Goal: Communication & Community: Connect with others

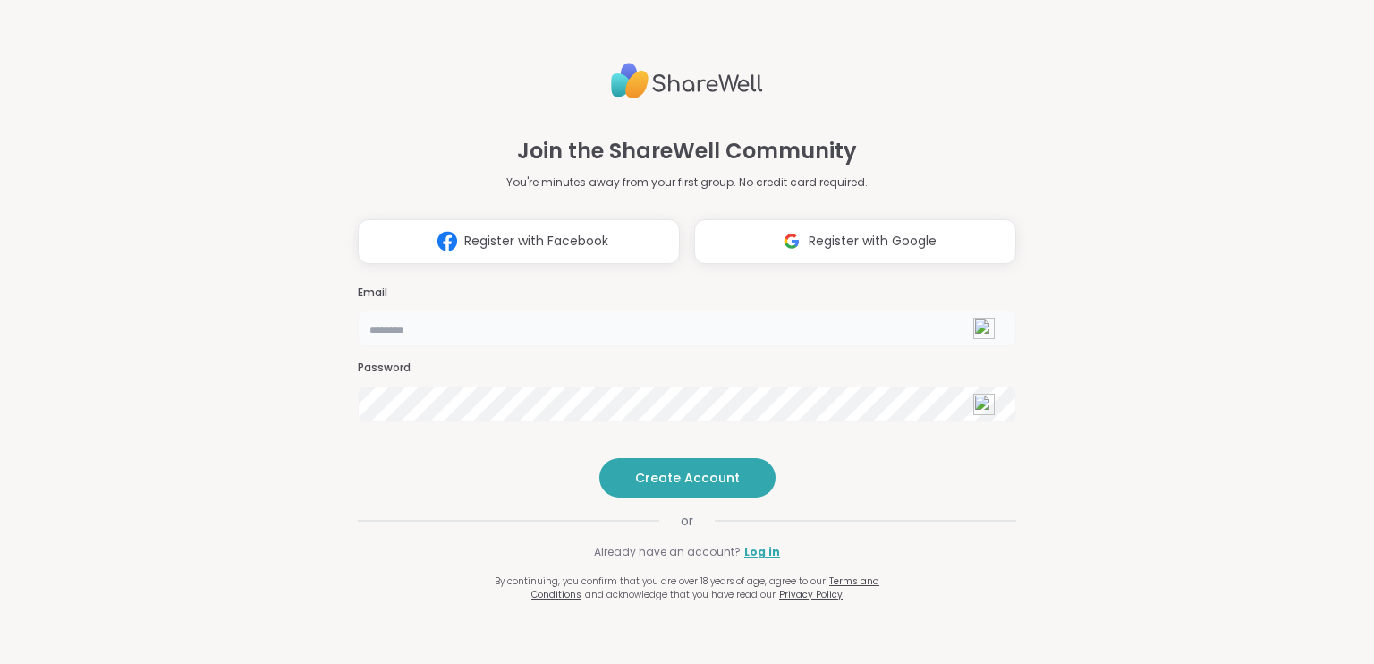
click at [454, 310] on input "email" at bounding box center [687, 328] width 658 height 36
type input "**********"
click at [753, 560] on link "Log in" at bounding box center [762, 552] width 36 height 16
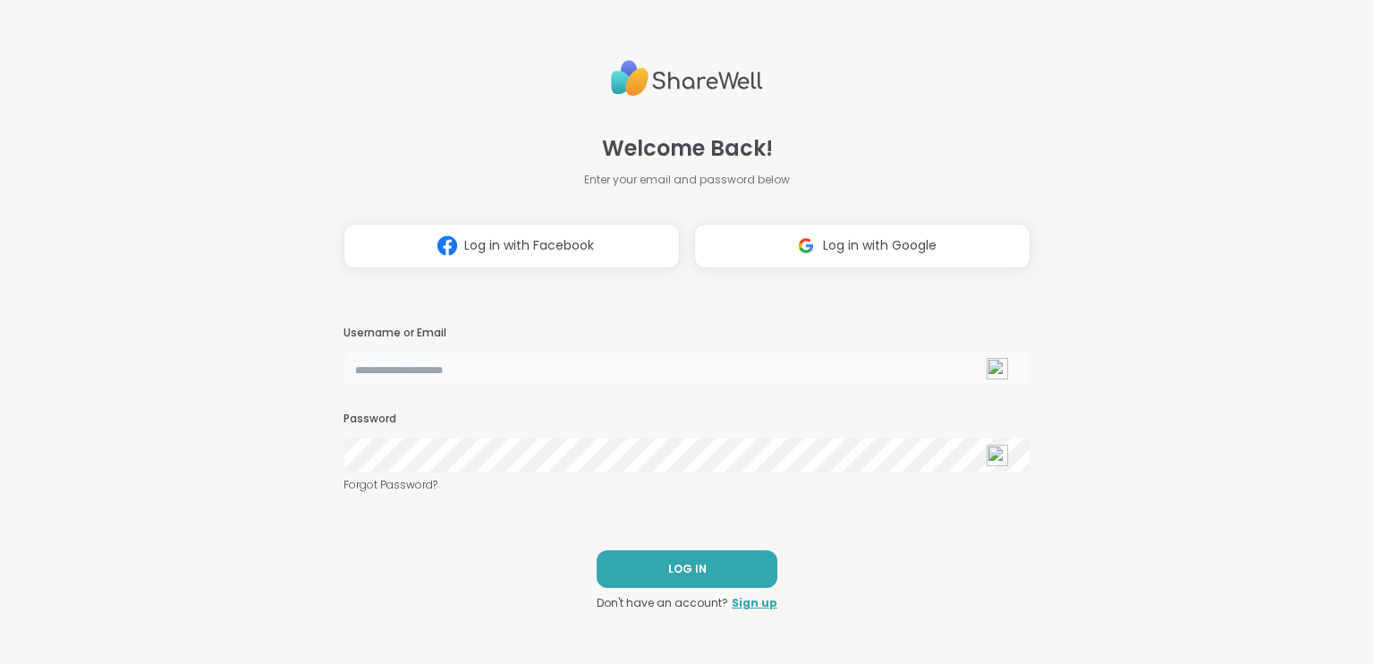
click at [425, 371] on input "text" at bounding box center [687, 369] width 687 height 36
type input "**********"
click at [669, 565] on span "LOG IN" at bounding box center [687, 569] width 38 height 16
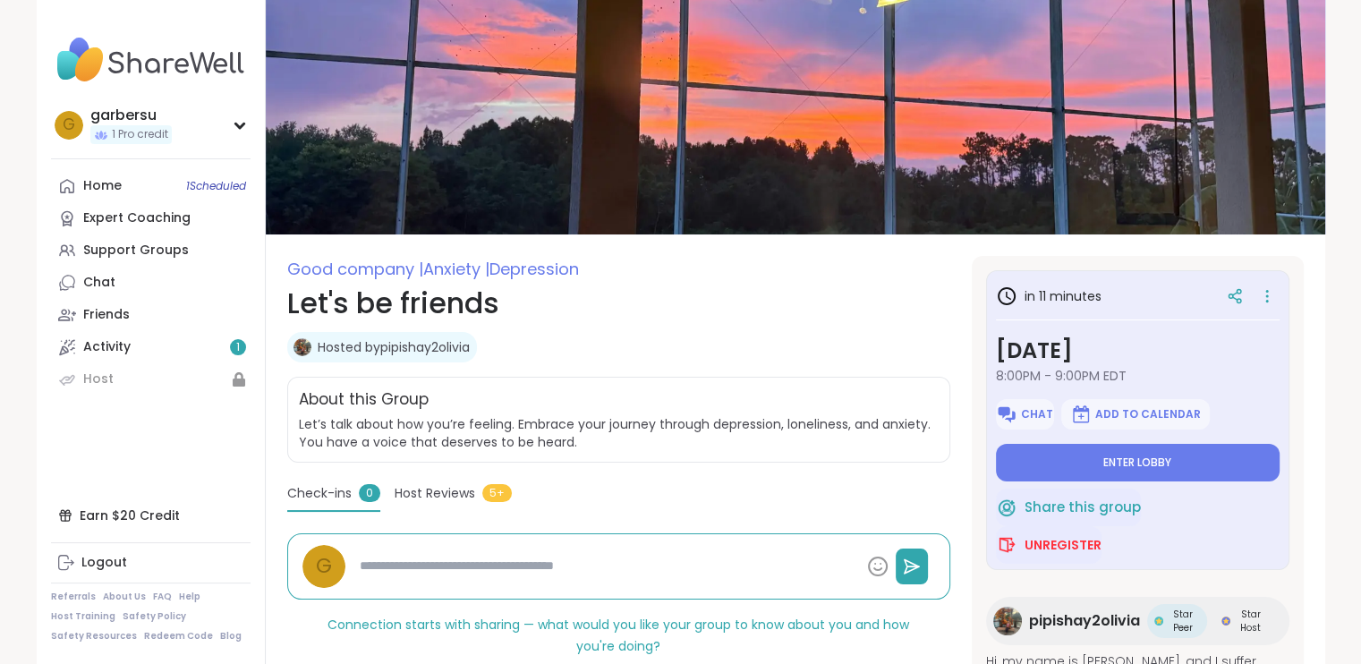
scroll to position [89, 0]
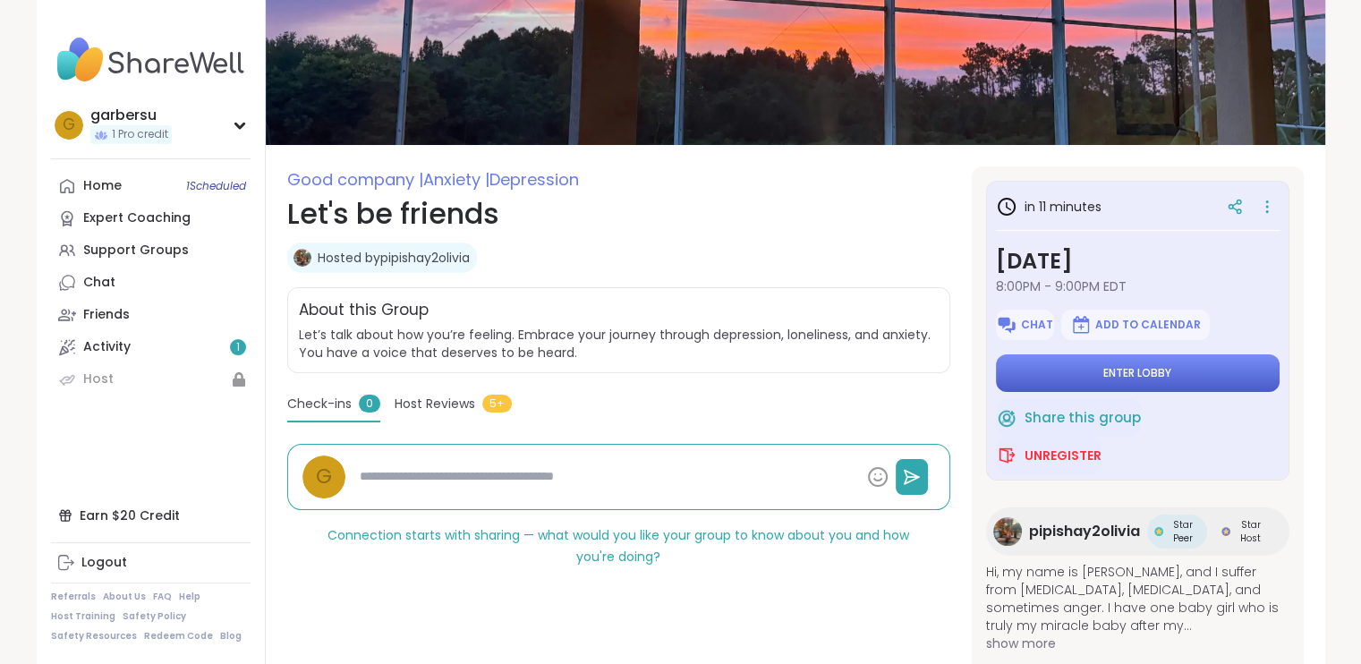
click at [1073, 375] on button "Enter lobby" at bounding box center [1138, 373] width 284 height 38
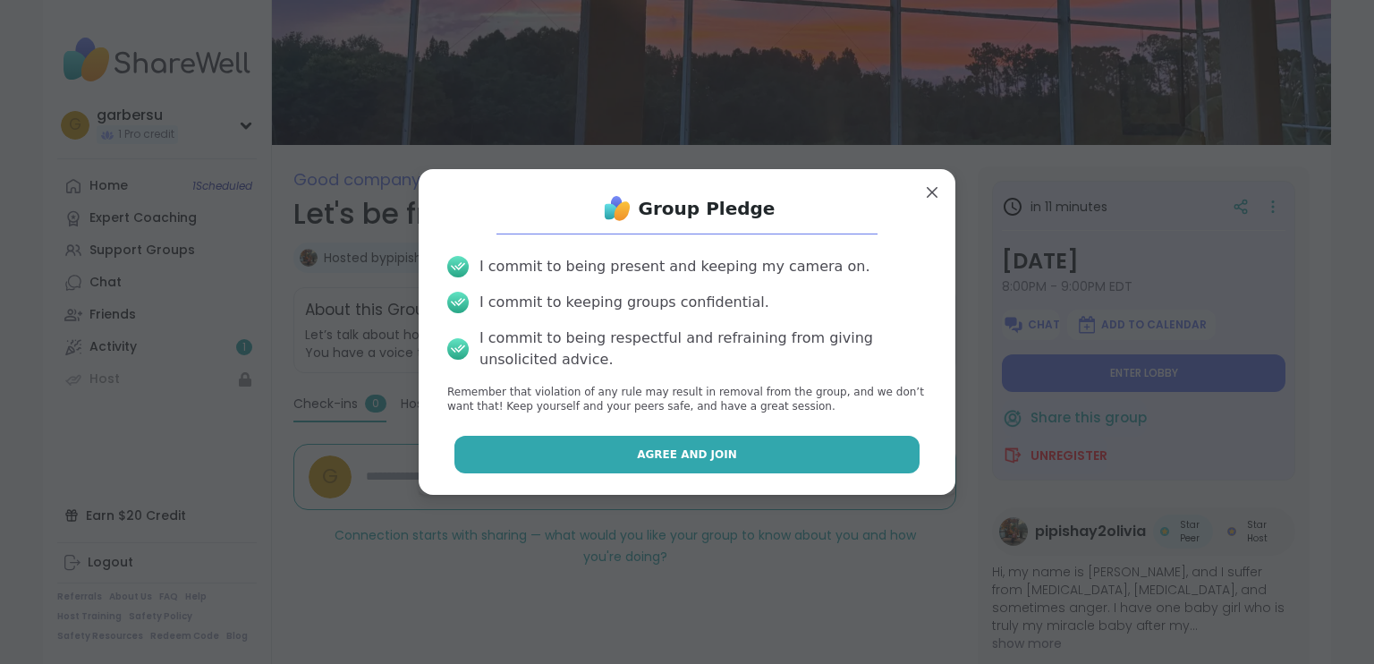
click at [640, 453] on span "Agree and Join" at bounding box center [687, 454] width 100 height 16
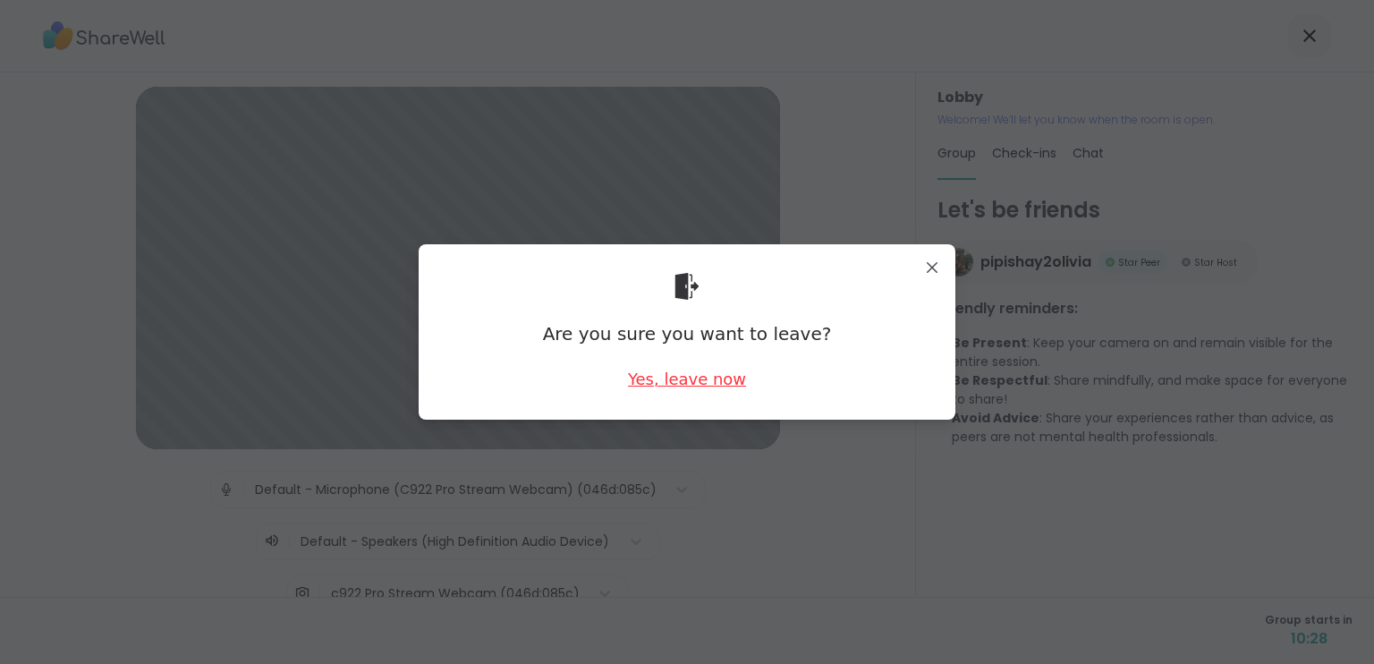
click at [677, 377] on div "Yes, leave now" at bounding box center [687, 379] width 118 height 22
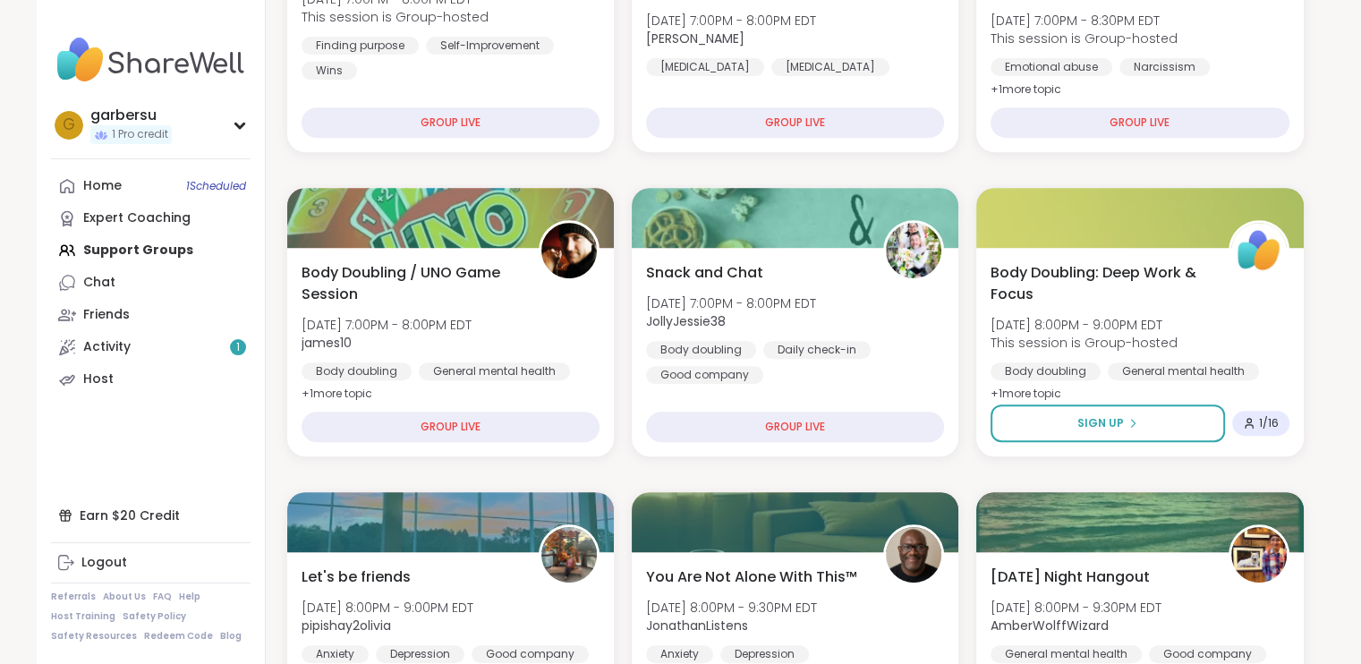
scroll to position [537, 0]
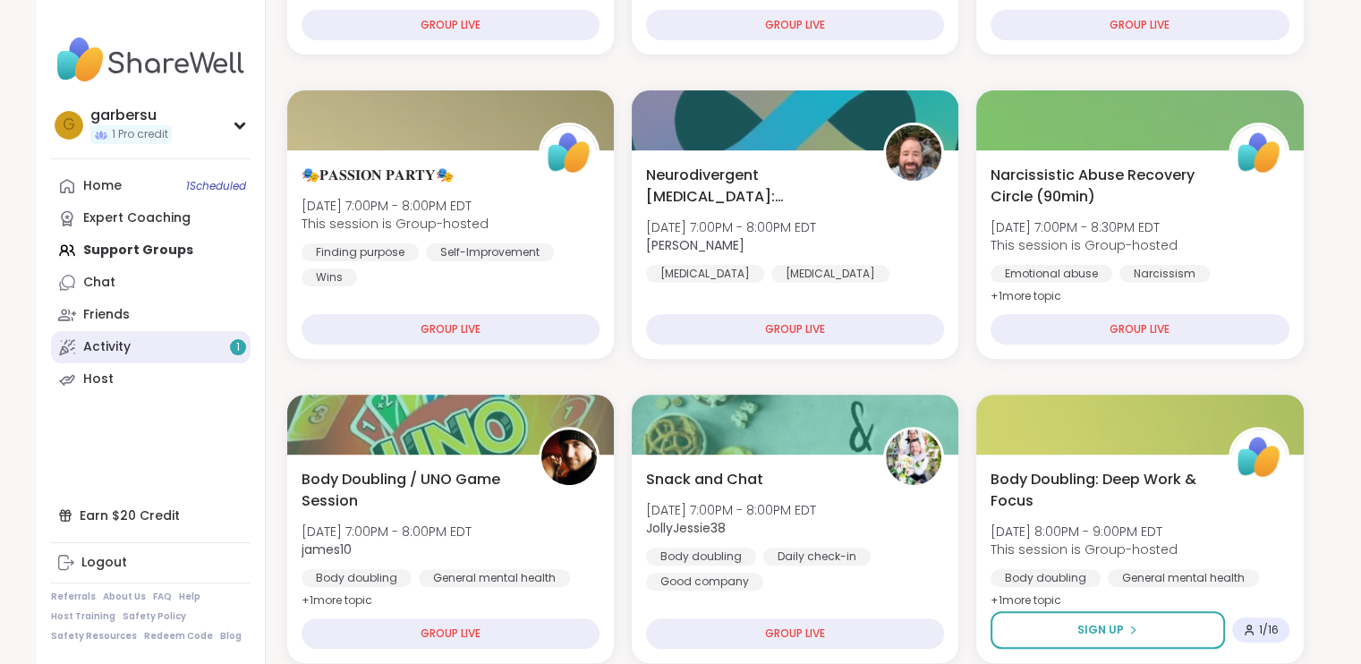
click at [149, 350] on link "Activity 1" at bounding box center [150, 347] width 199 height 32
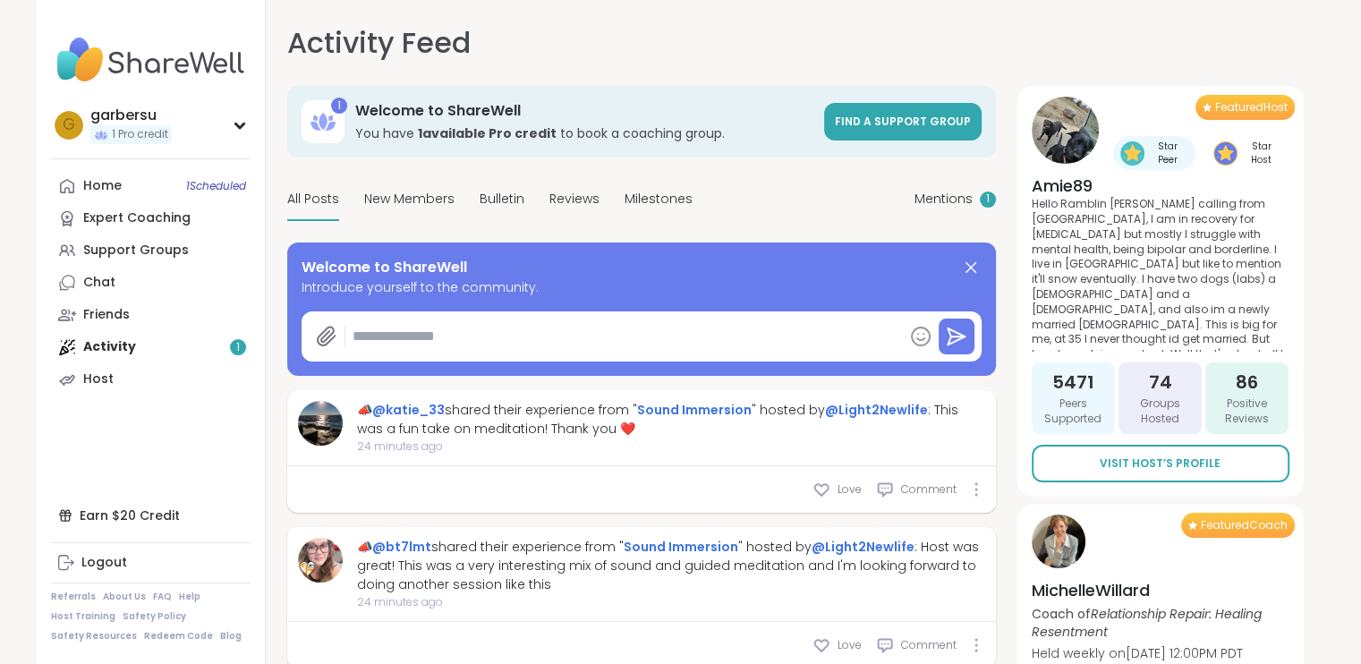
type textarea "*"
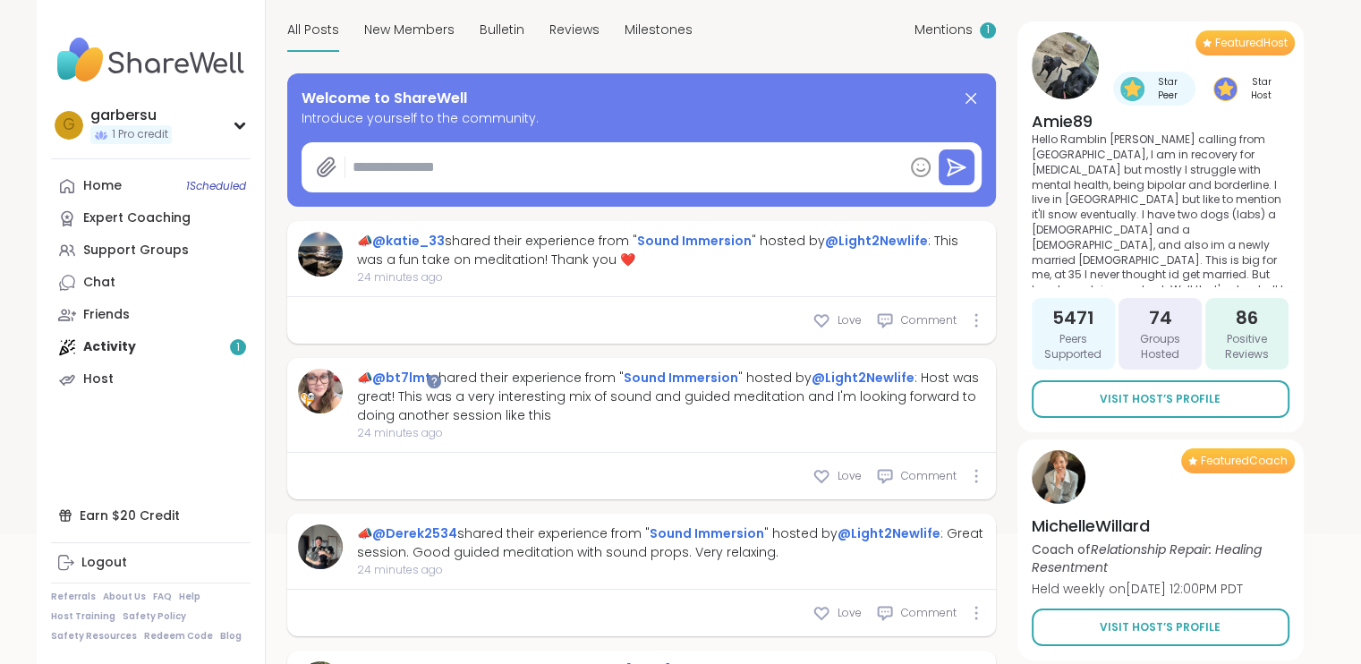
scroll to position [268, 0]
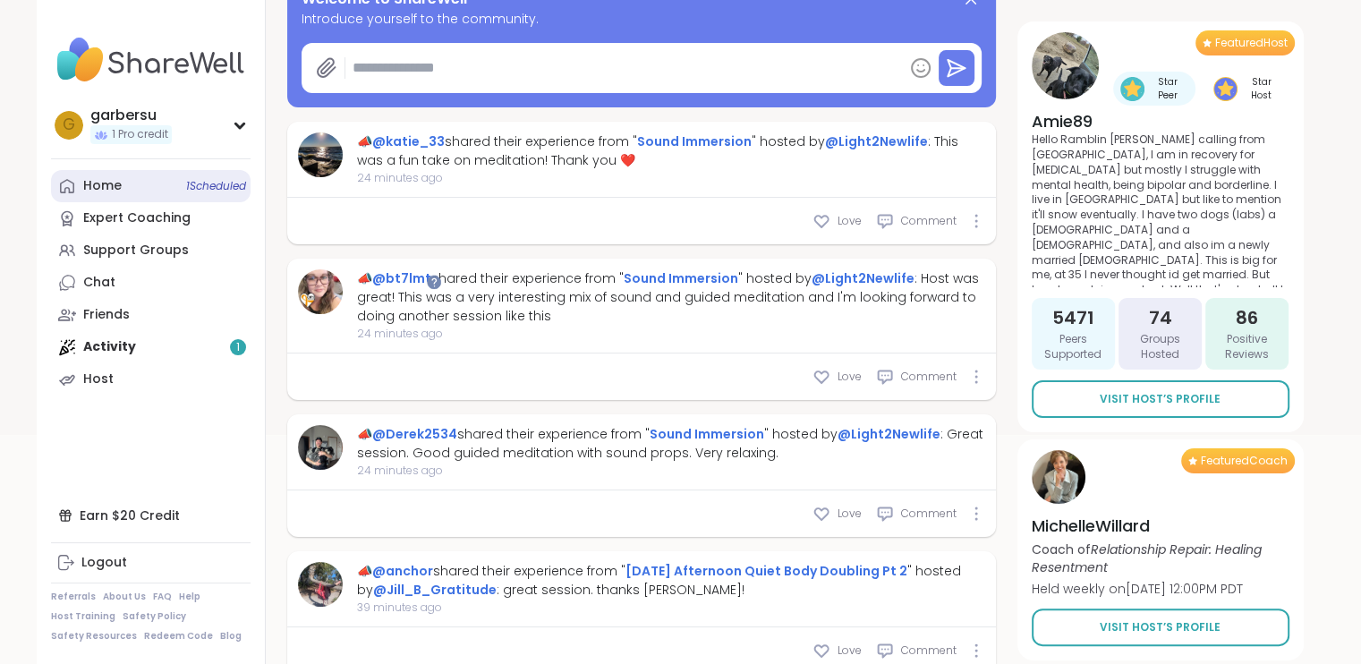
click at [123, 185] on link "Home 1 Scheduled" at bounding box center [150, 186] width 199 height 32
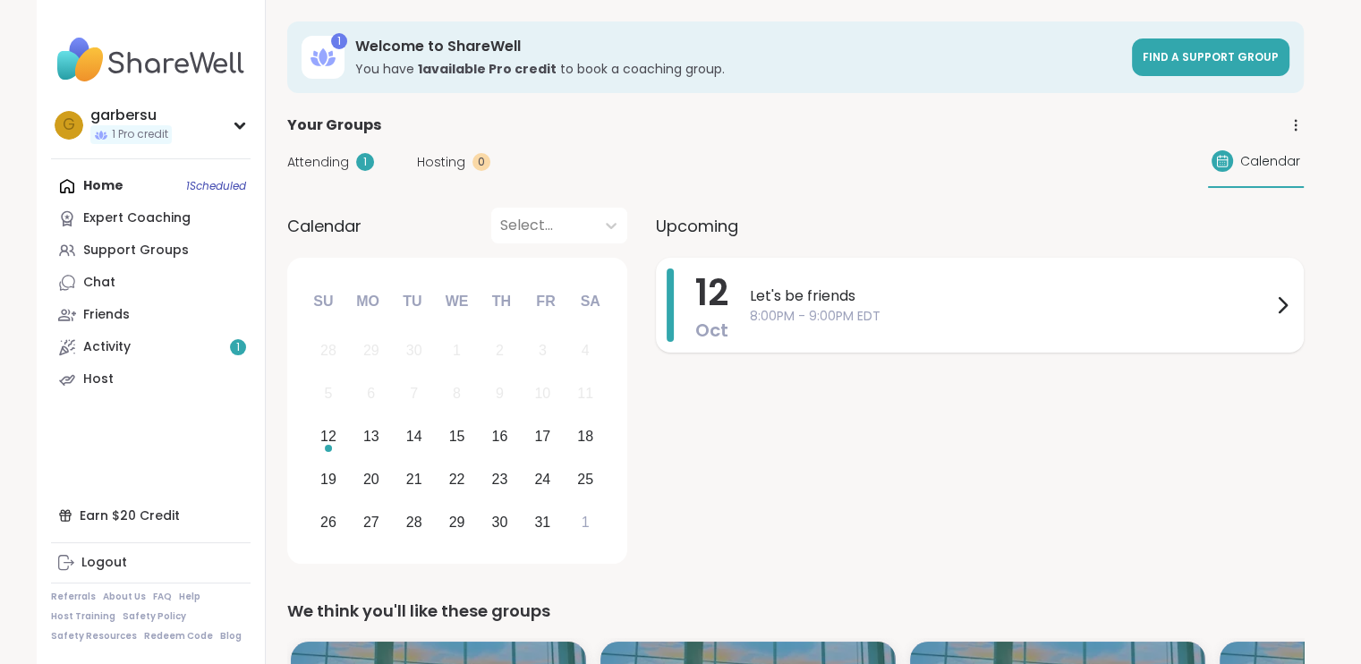
click at [1280, 310] on icon at bounding box center [1282, 305] width 7 height 14
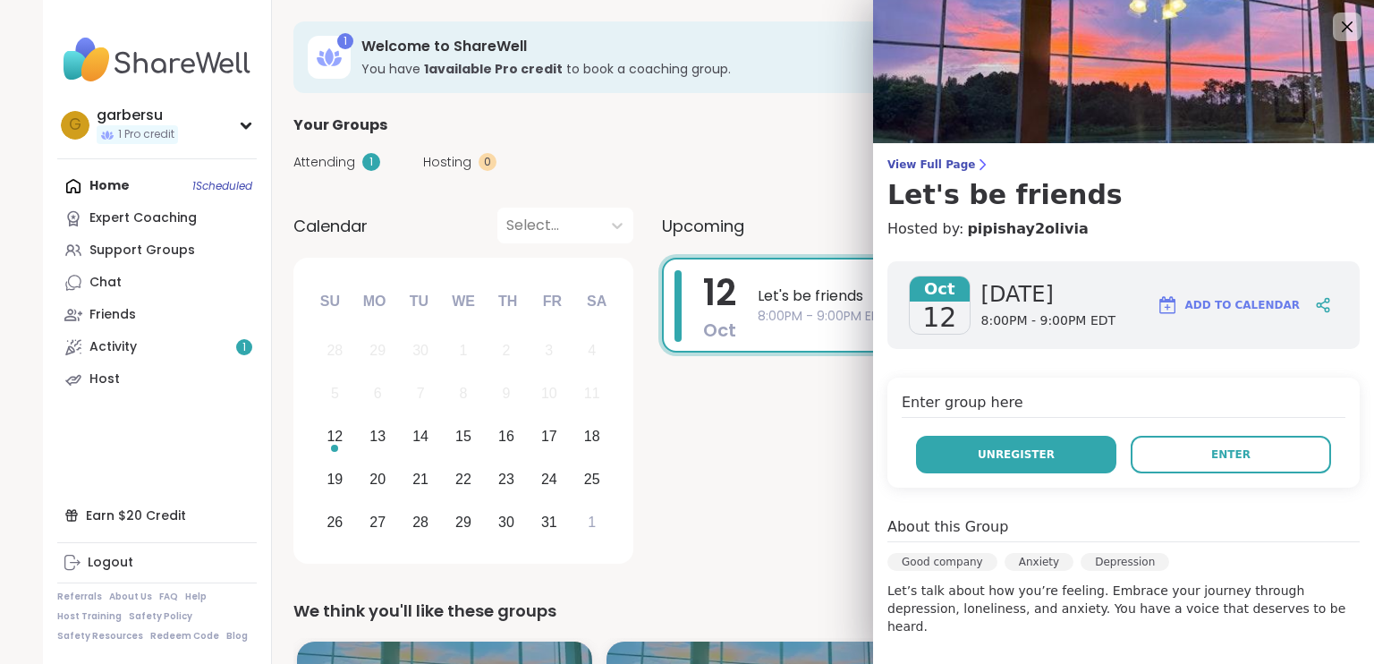
click at [1029, 446] on span "Unregister" at bounding box center [1016, 454] width 77 height 16
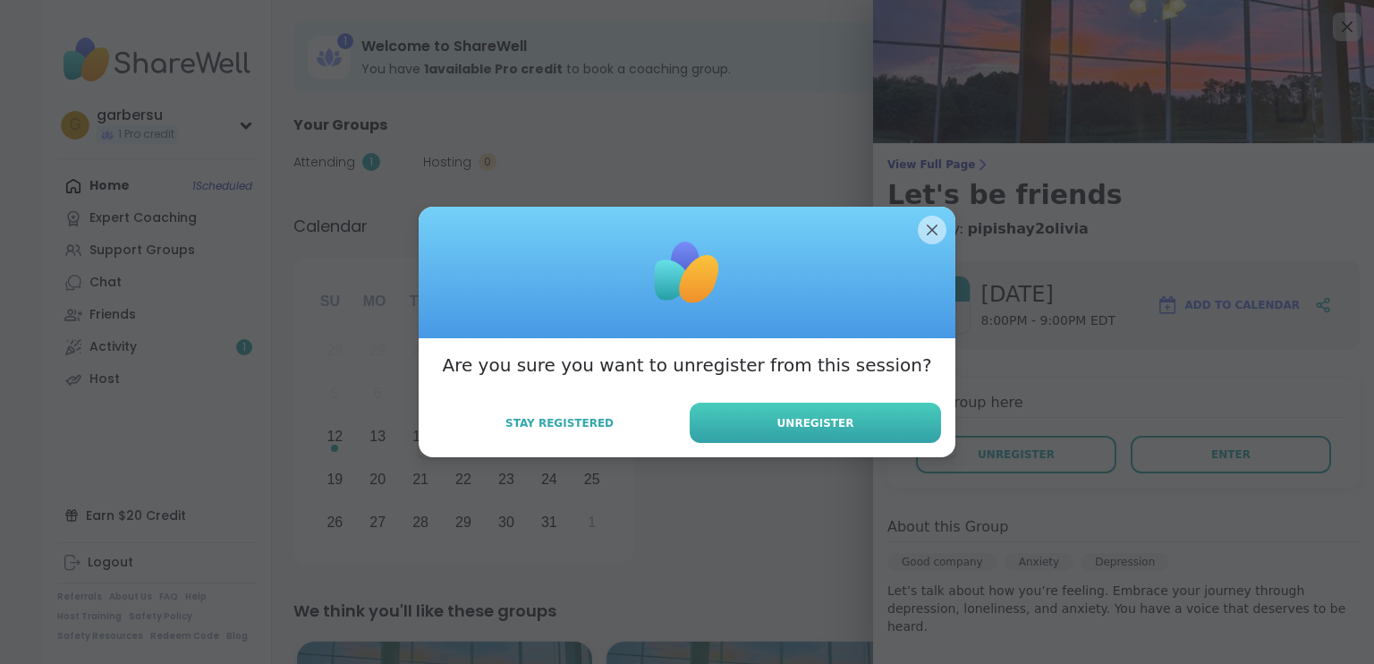
click at [830, 424] on span "Unregister" at bounding box center [815, 423] width 77 height 16
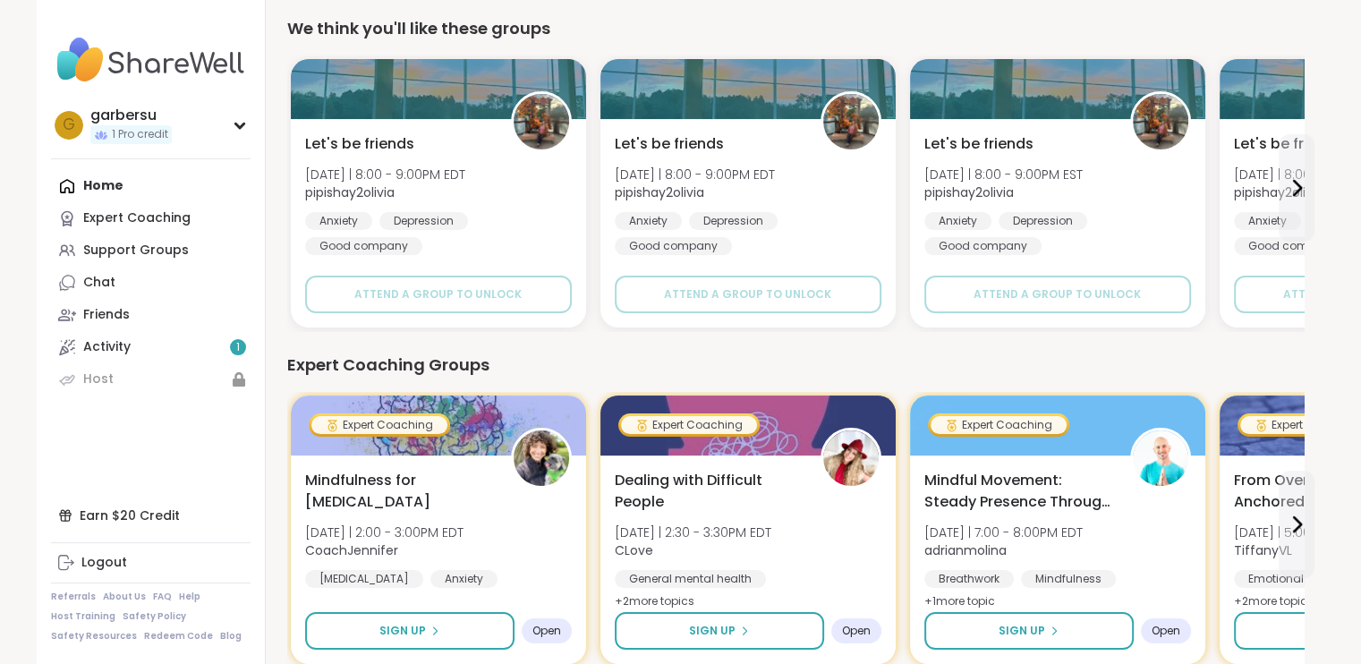
scroll to position [268, 0]
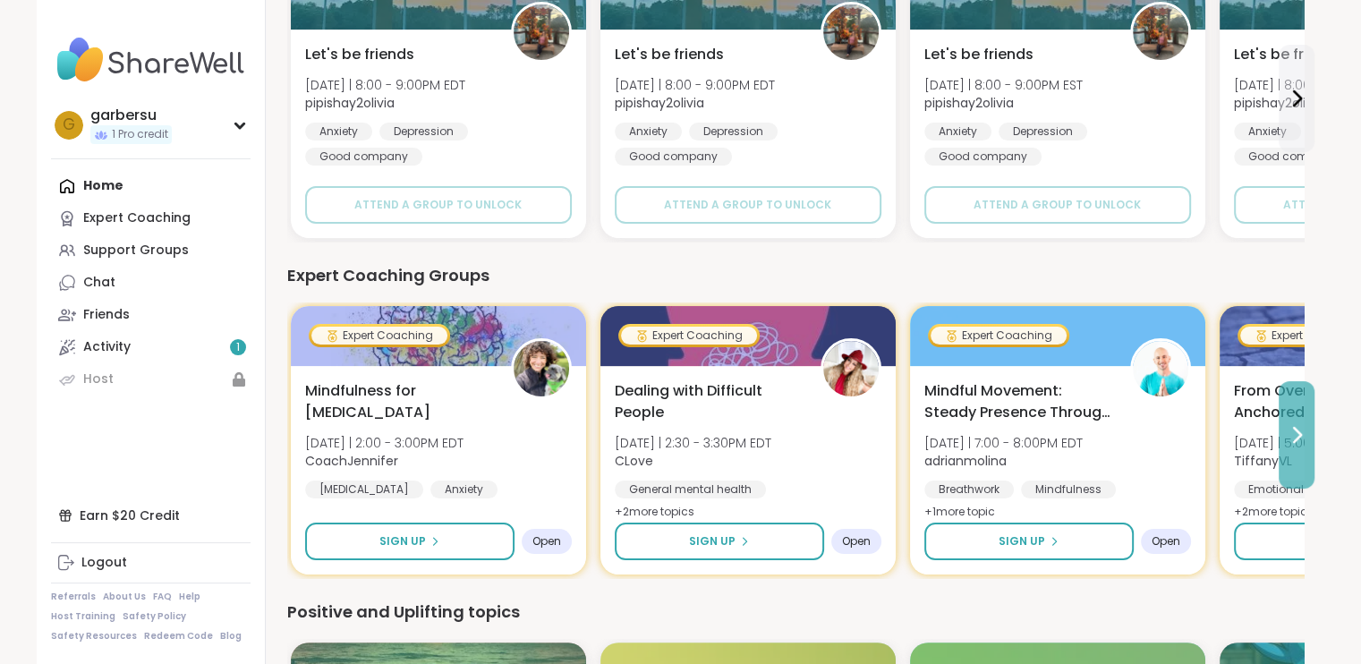
click at [1292, 432] on icon at bounding box center [1295, 434] width 21 height 21
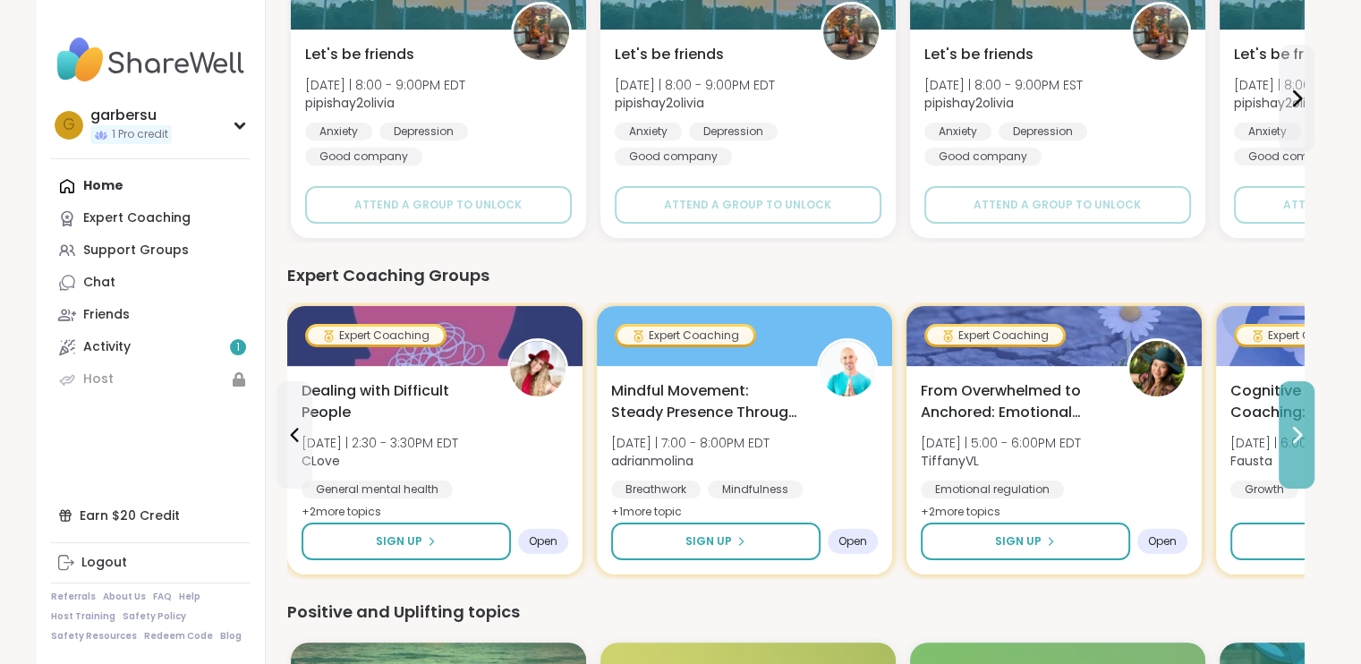
click at [1292, 432] on icon at bounding box center [1295, 434] width 21 height 21
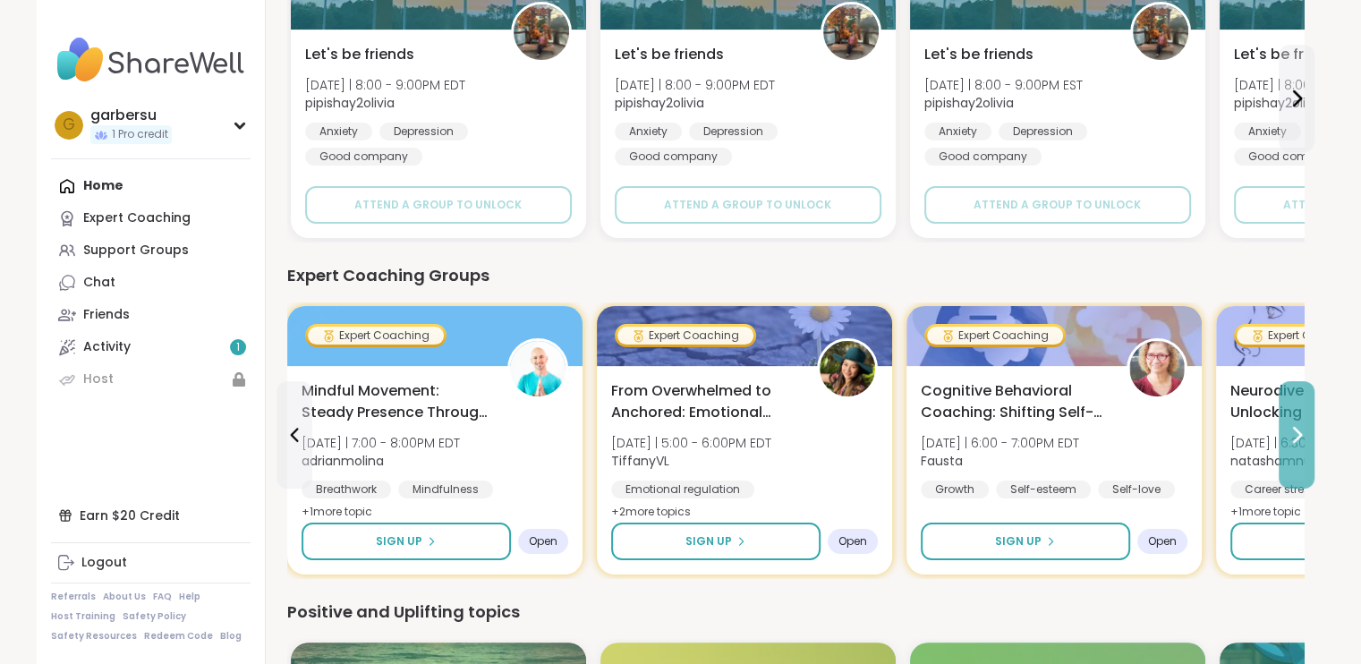
click at [1292, 432] on icon at bounding box center [1295, 434] width 21 height 21
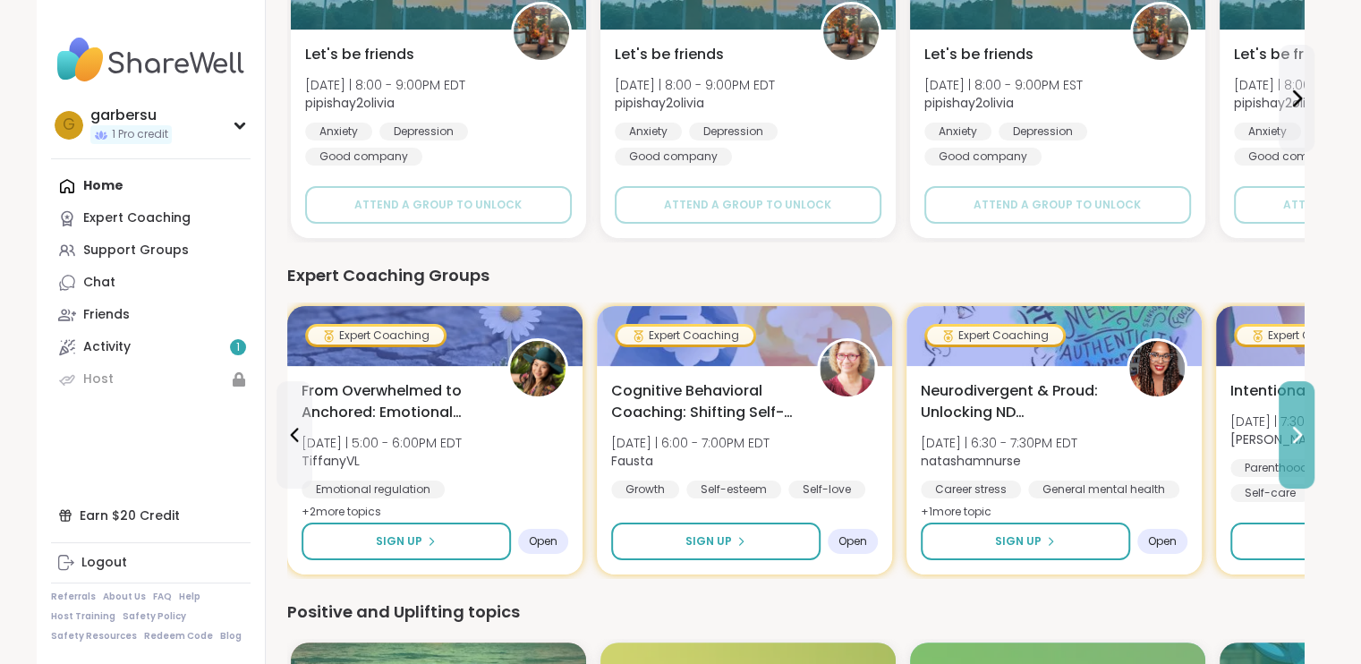
click at [1292, 432] on icon at bounding box center [1295, 434] width 21 height 21
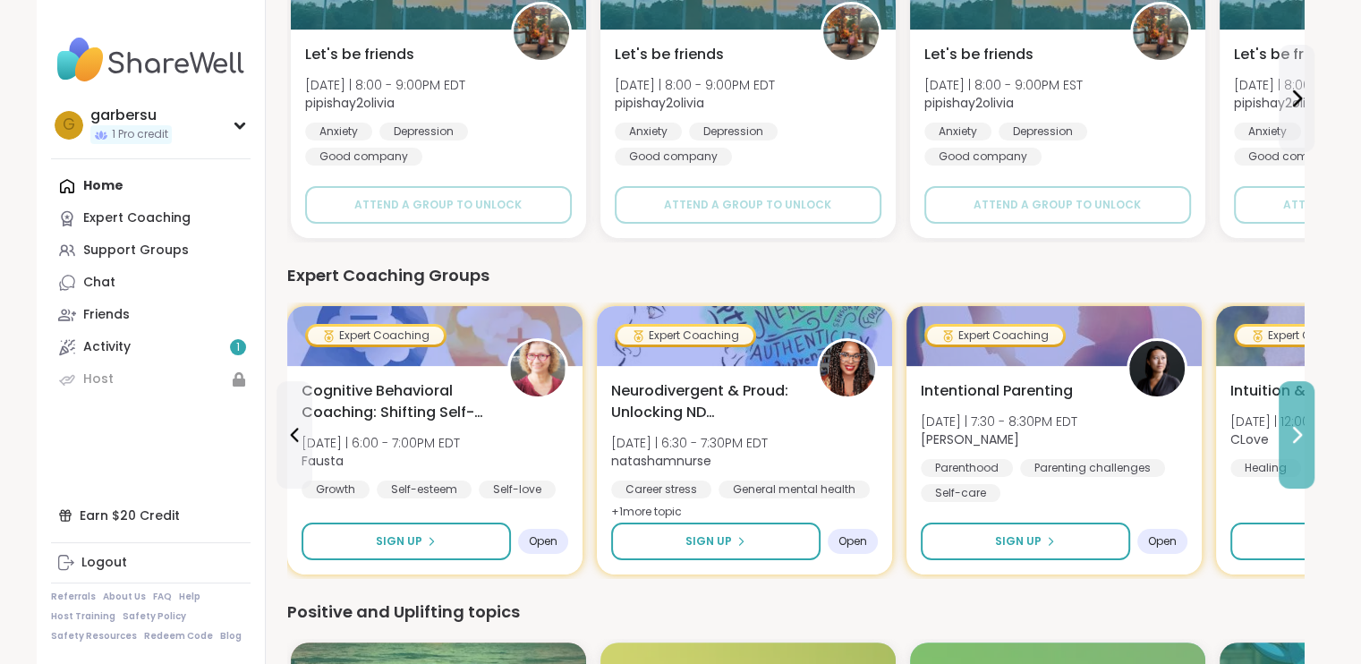
click at [1292, 432] on icon at bounding box center [1295, 434] width 21 height 21
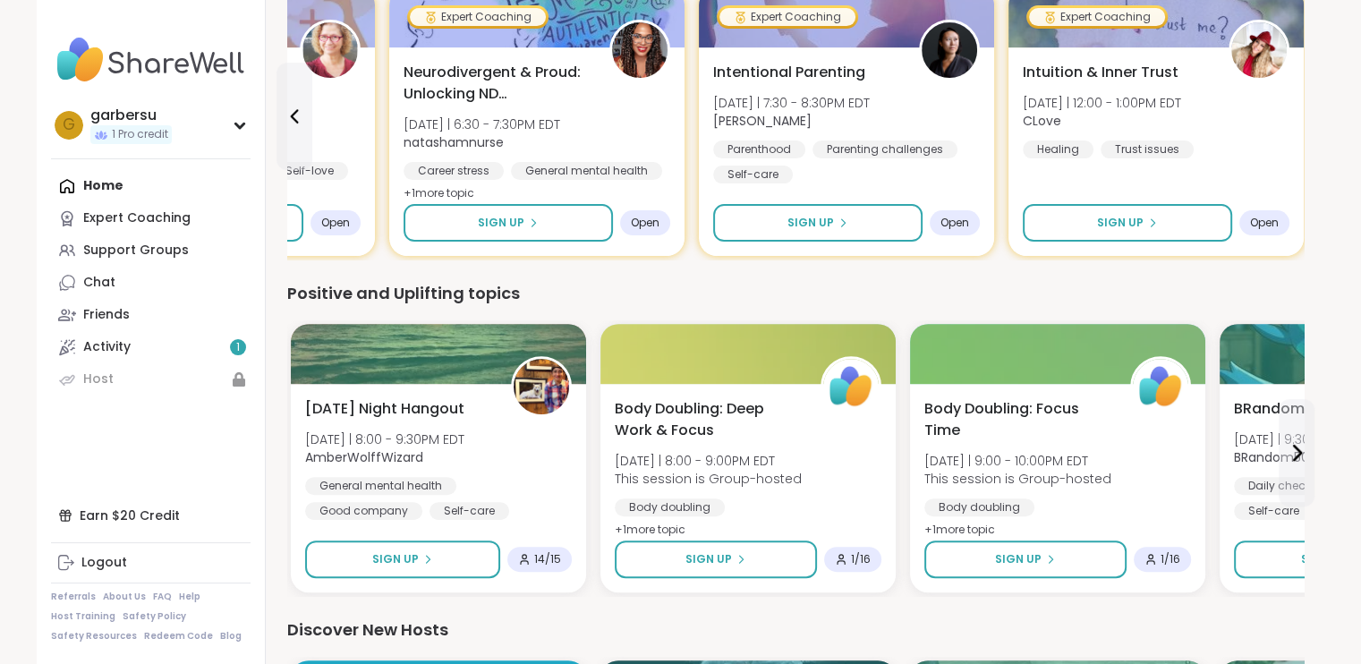
scroll to position [626, 0]
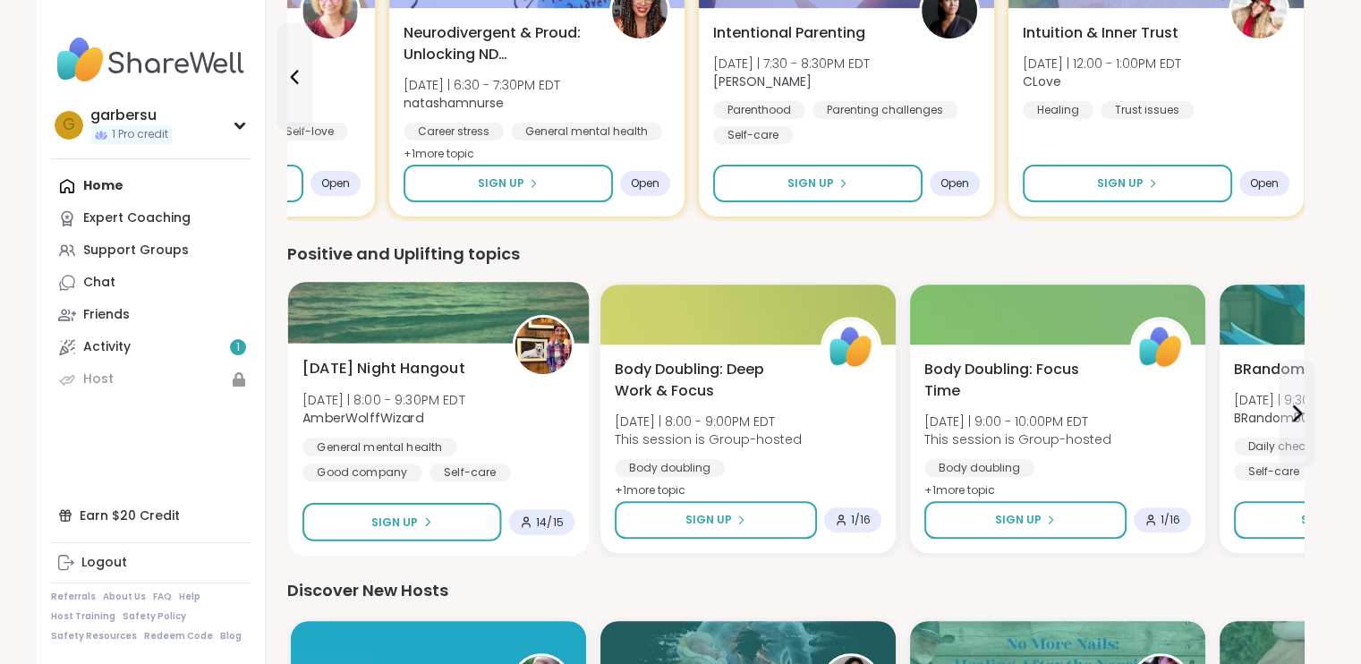
click at [539, 344] on img at bounding box center [542, 346] width 56 height 56
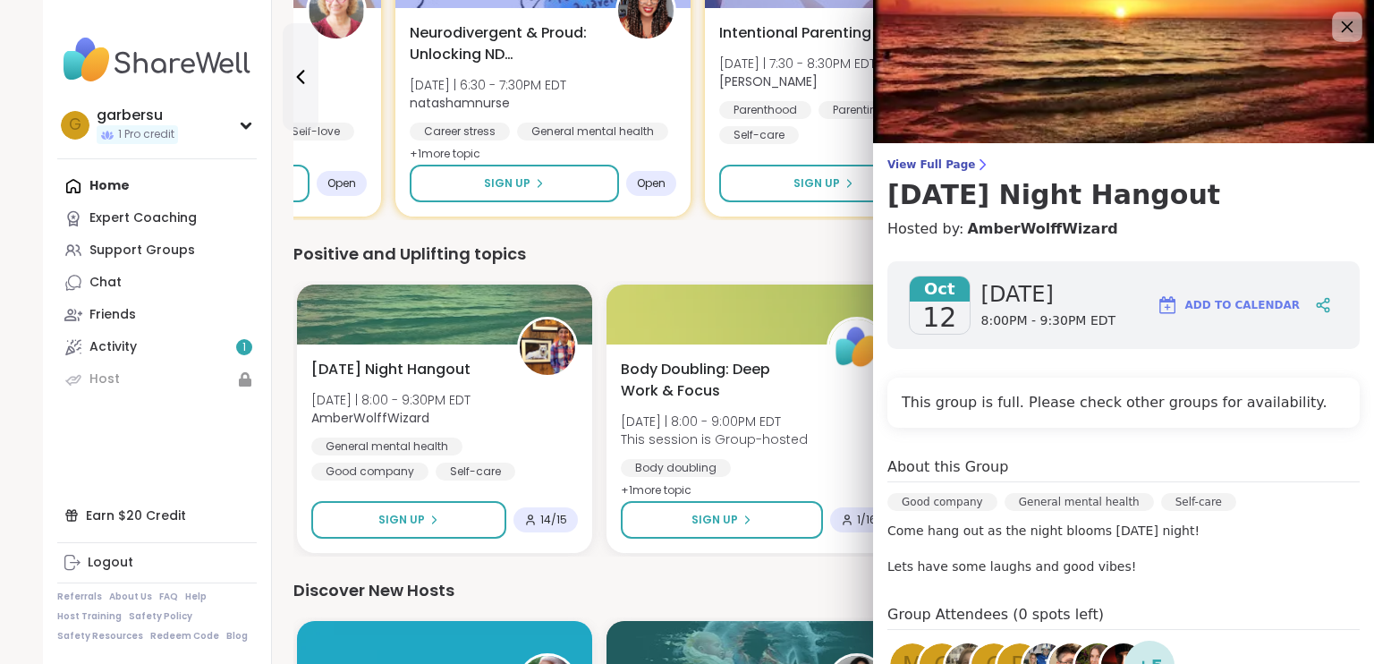
click at [1336, 26] on icon at bounding box center [1347, 26] width 22 height 22
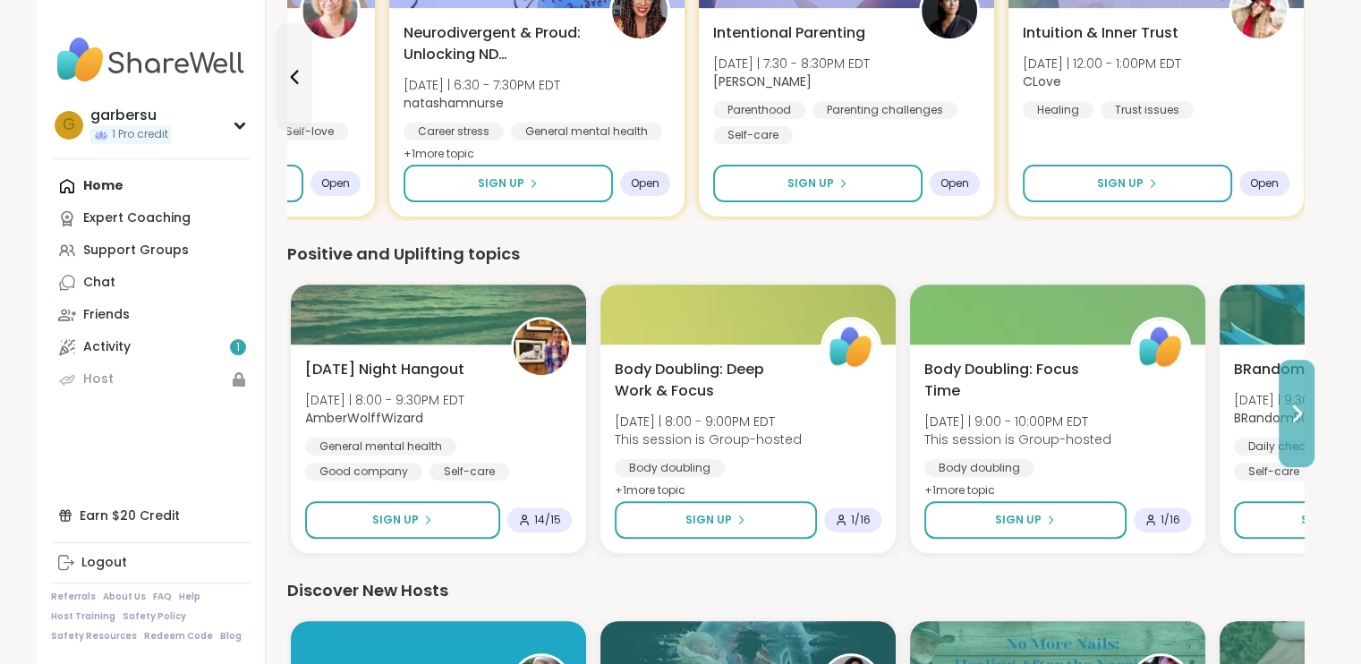
click at [1302, 420] on icon at bounding box center [1295, 413] width 21 height 21
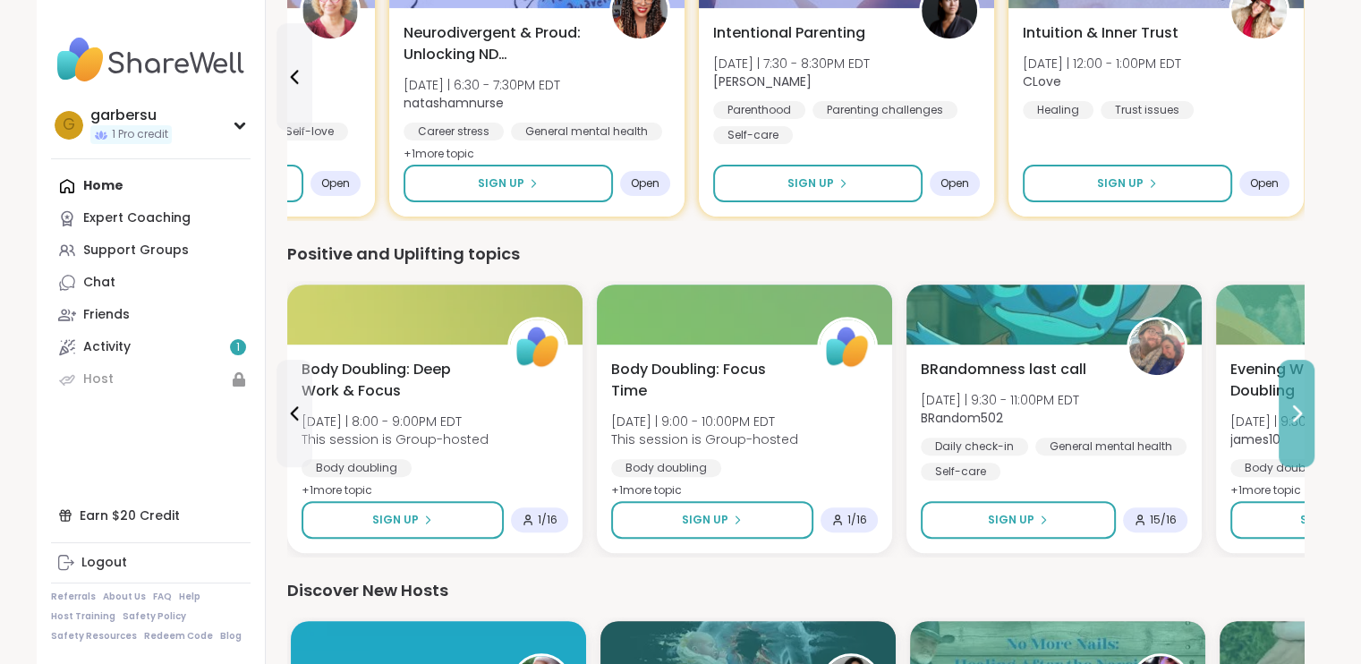
click at [1302, 420] on icon at bounding box center [1295, 413] width 21 height 21
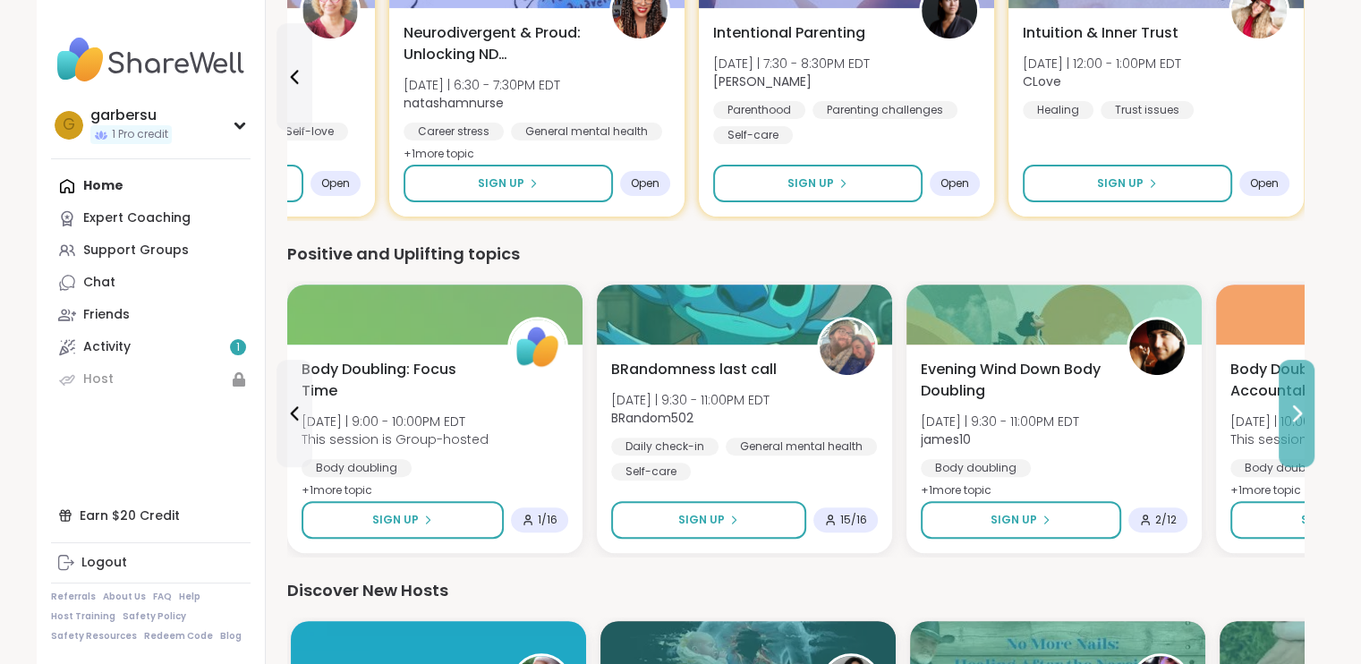
click at [1302, 420] on icon at bounding box center [1295, 413] width 21 height 21
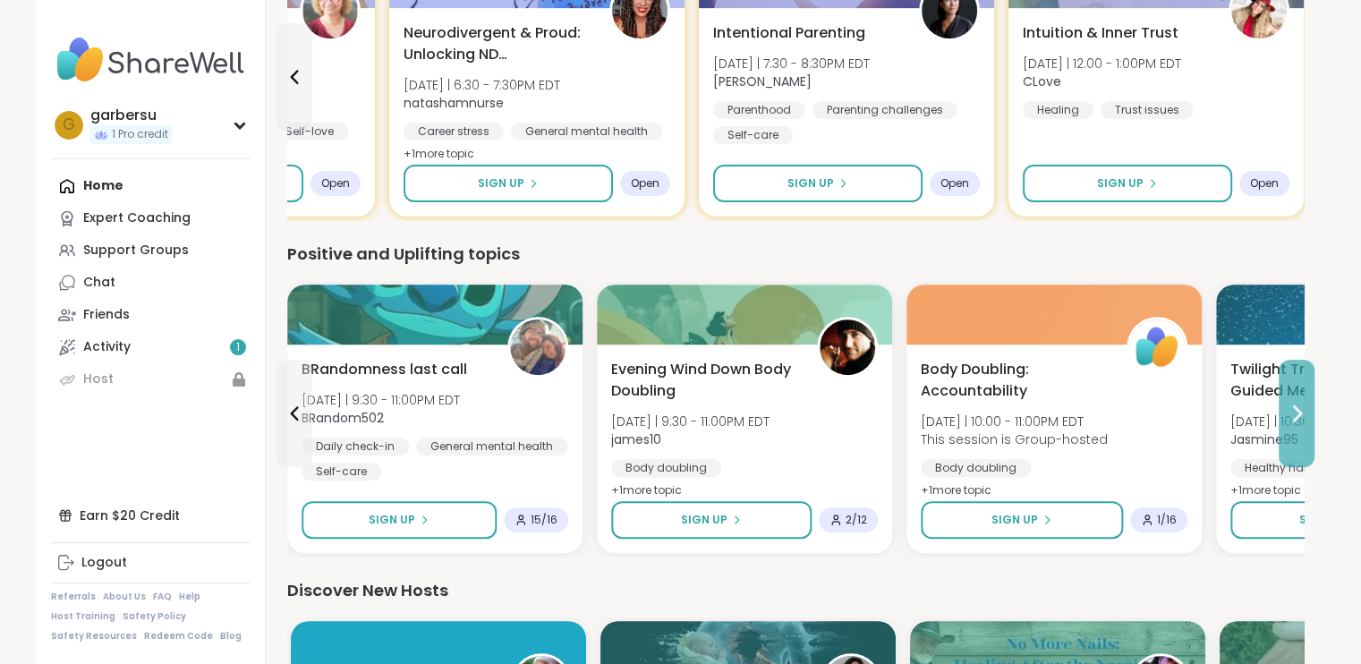
click at [1302, 420] on icon at bounding box center [1295, 413] width 21 height 21
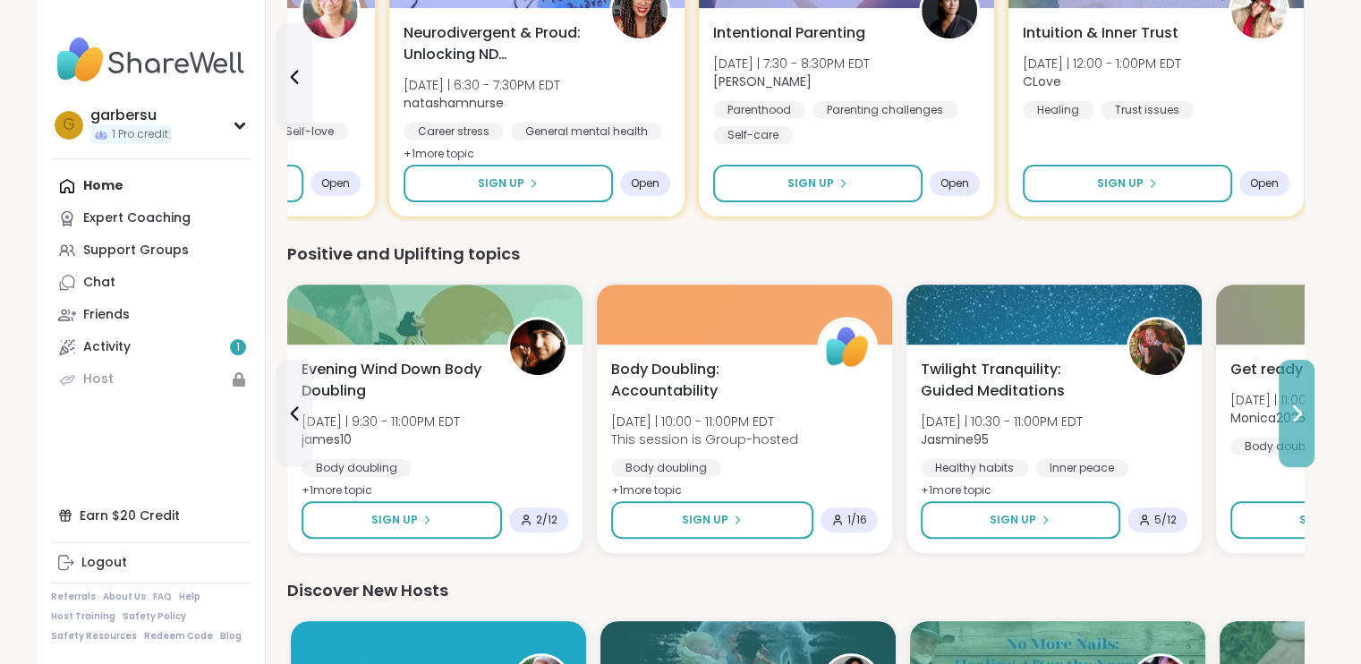
click at [1302, 420] on icon at bounding box center [1295, 413] width 21 height 21
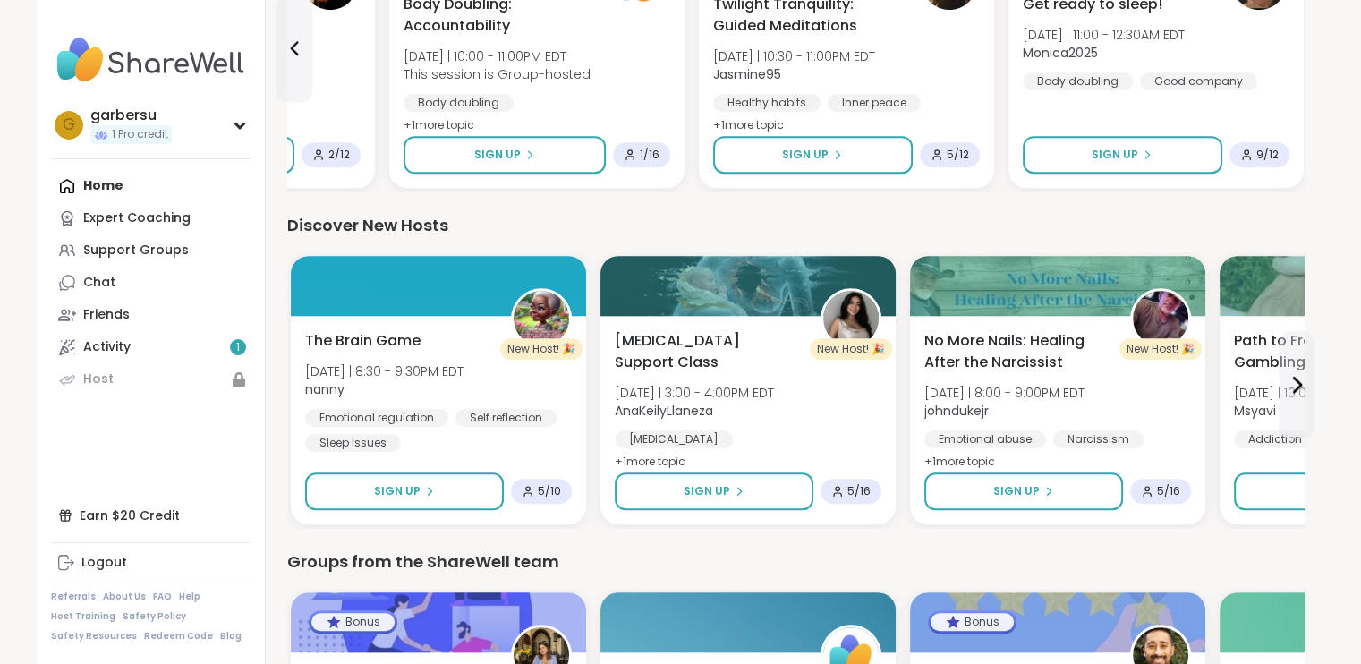
scroll to position [984, 0]
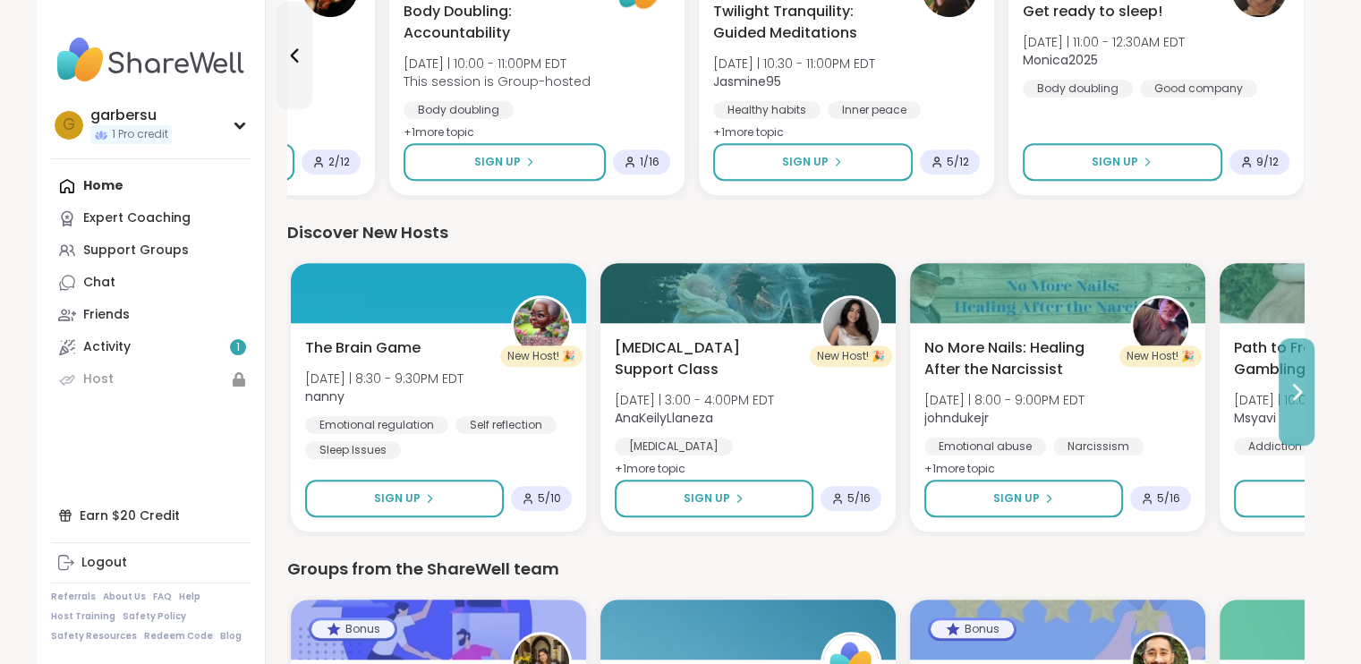
click at [1301, 398] on icon at bounding box center [1295, 391] width 21 height 21
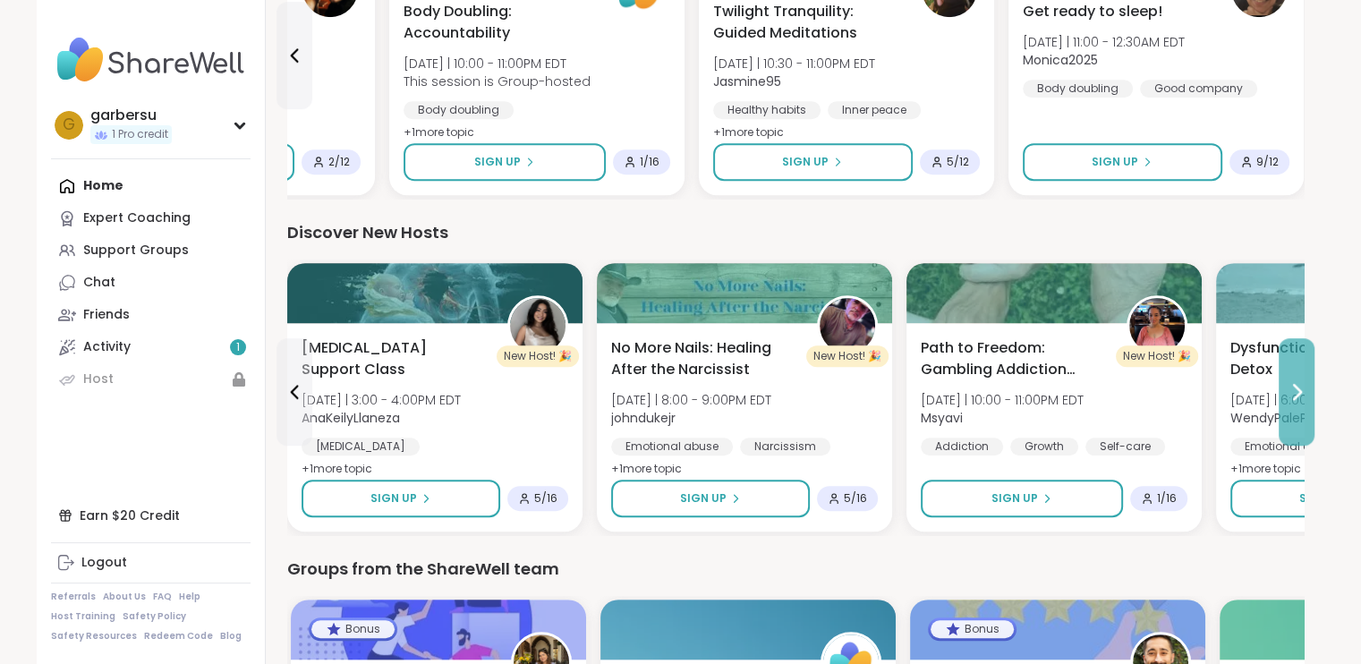
click at [1301, 398] on icon at bounding box center [1295, 391] width 21 height 21
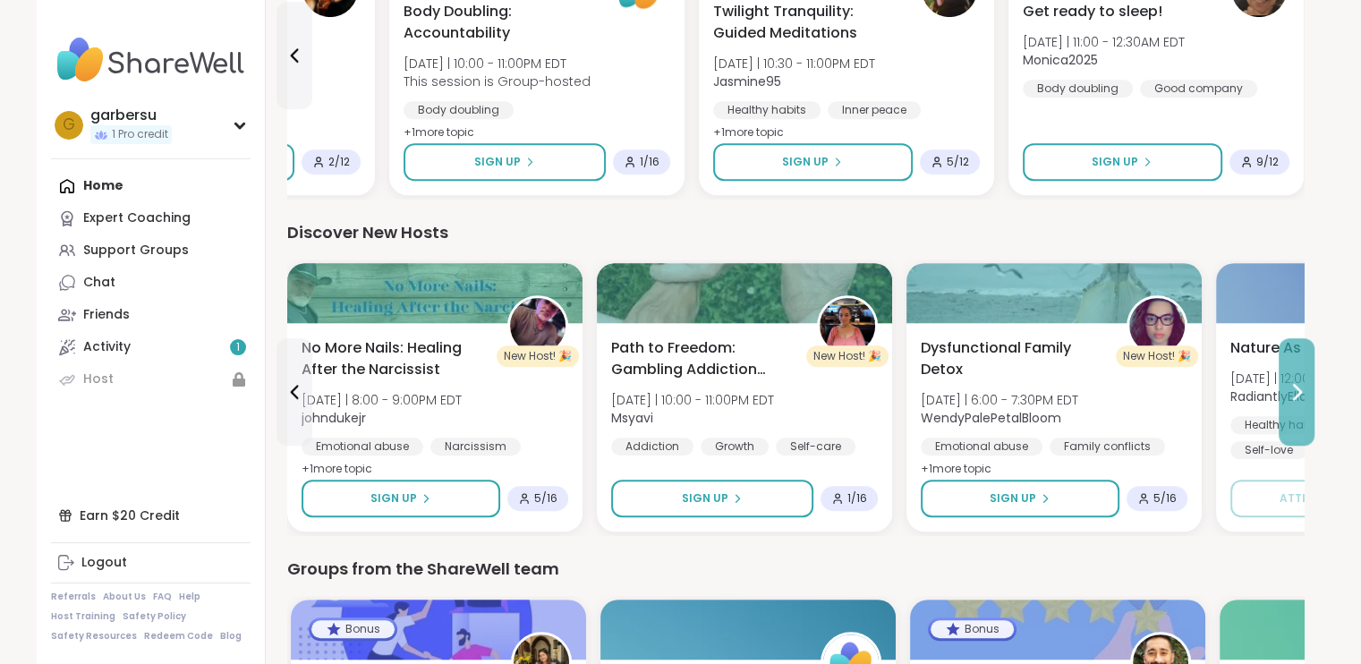
click at [1302, 399] on icon at bounding box center [1295, 391] width 21 height 21
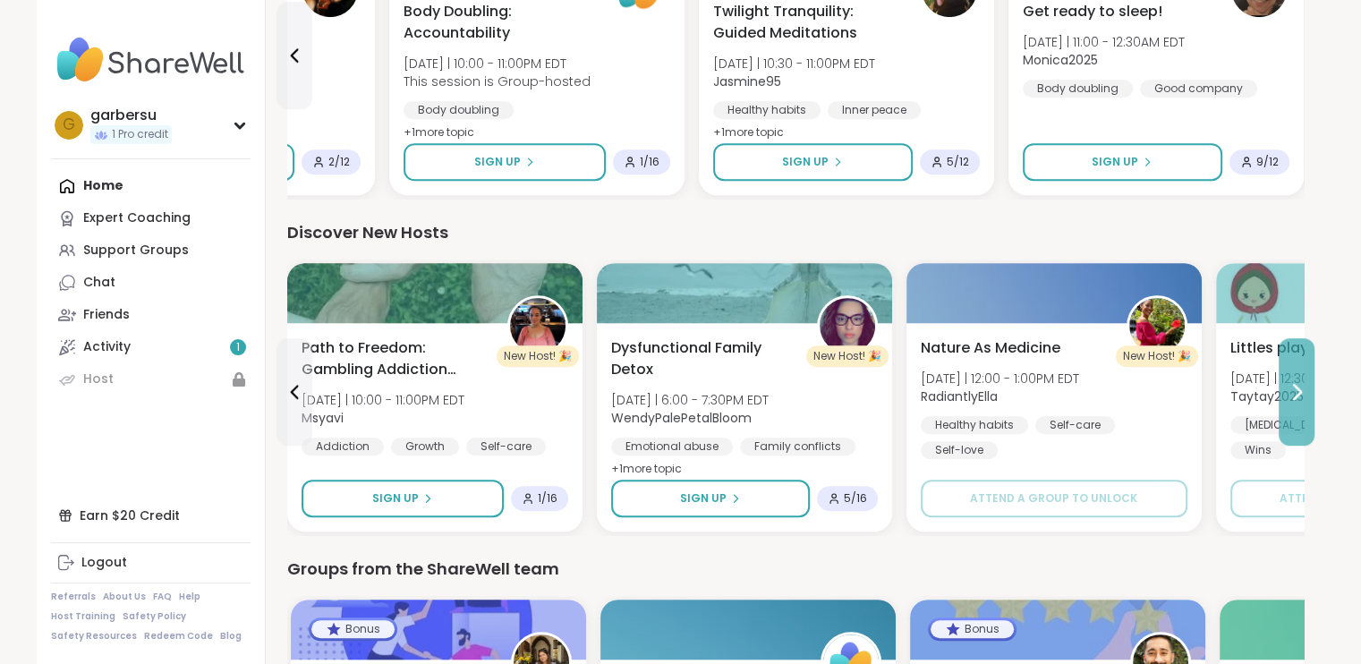
click at [1302, 399] on icon at bounding box center [1295, 391] width 21 height 21
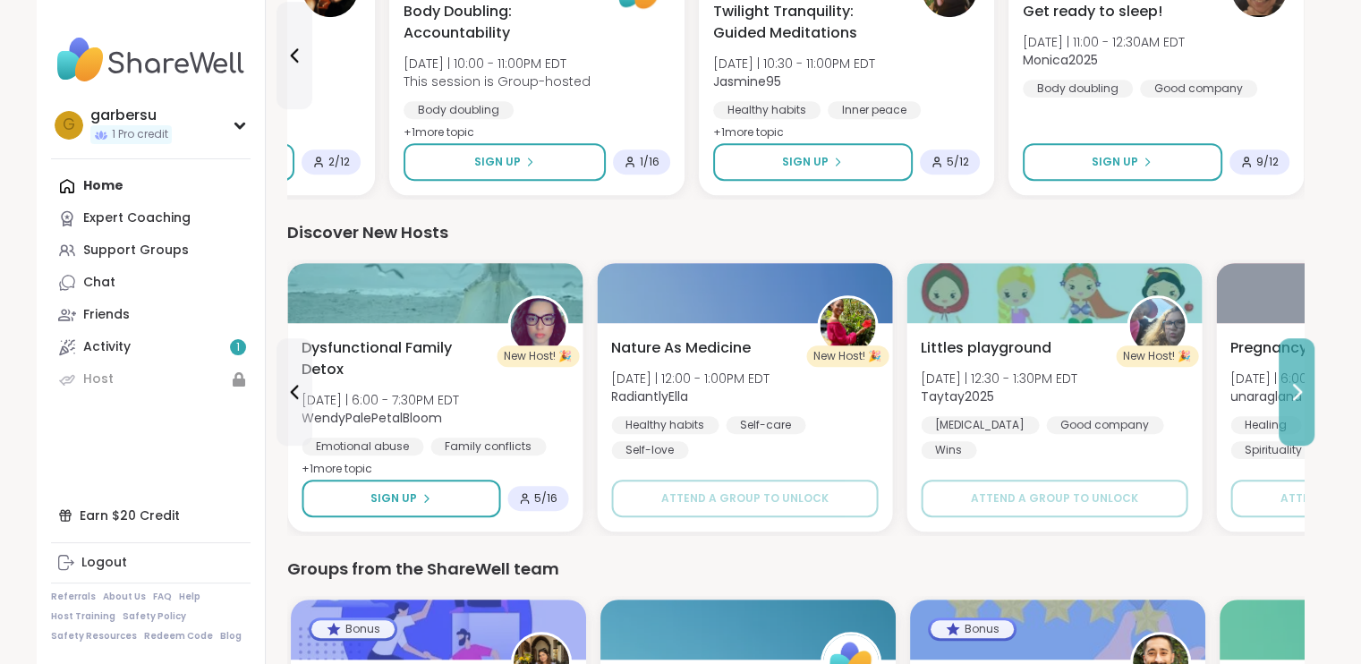
click at [1302, 399] on icon at bounding box center [1295, 391] width 21 height 21
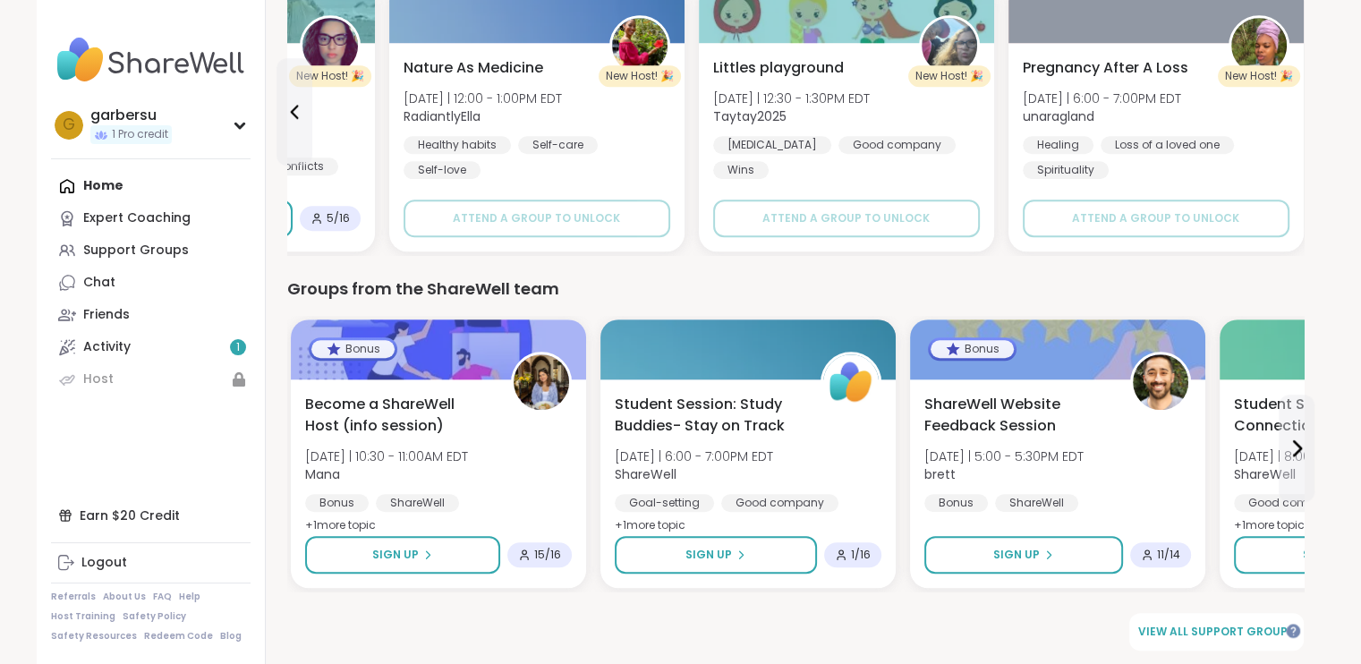
scroll to position [1268, 0]
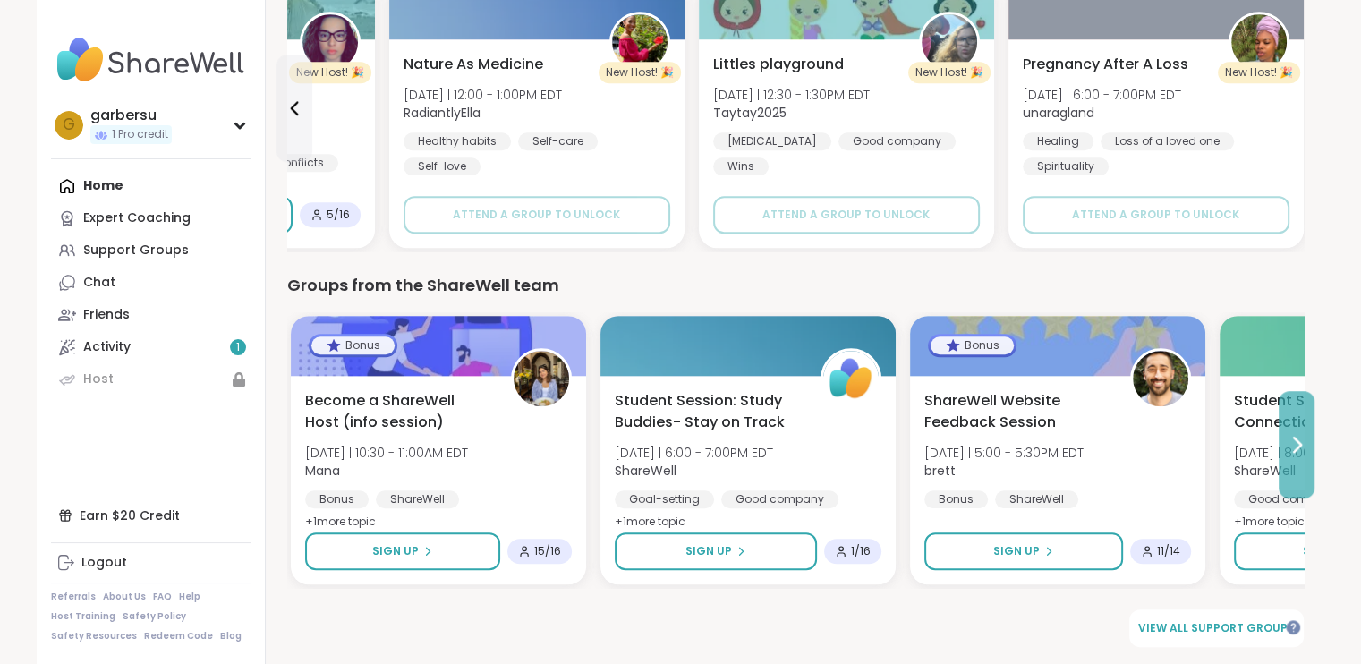
click at [1301, 453] on icon at bounding box center [1295, 444] width 21 height 21
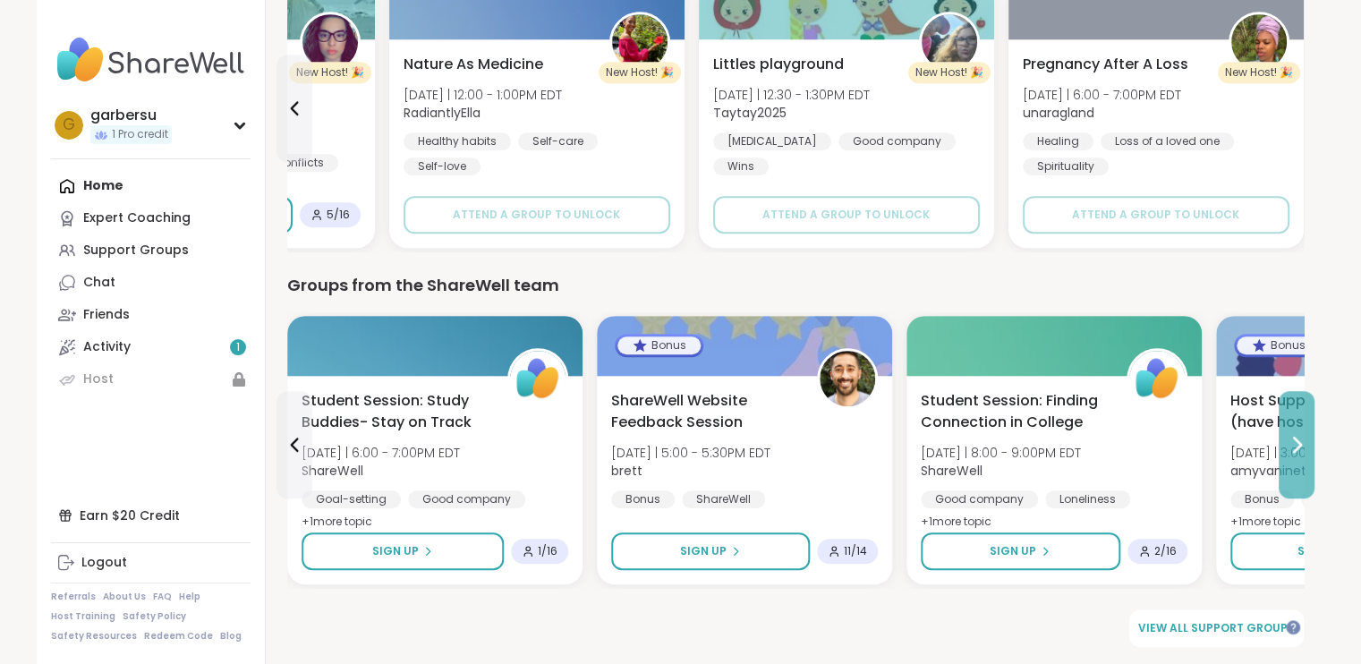
click at [1301, 453] on icon at bounding box center [1295, 444] width 21 height 21
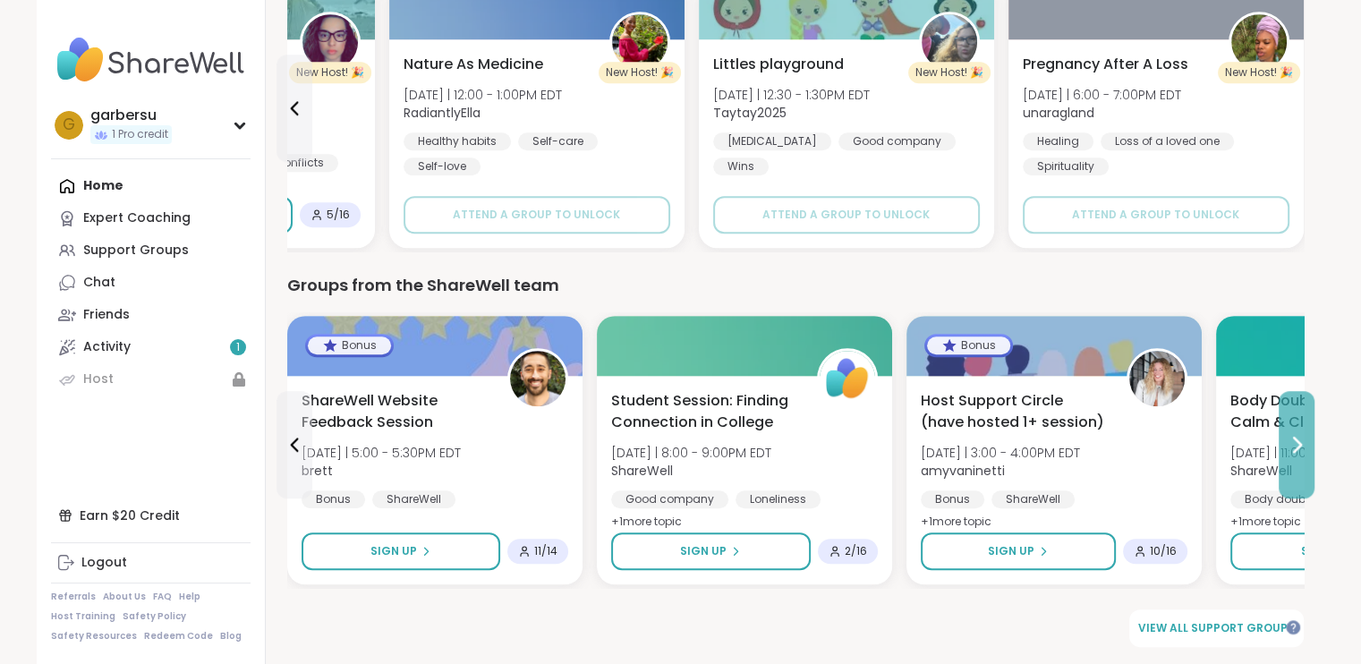
click at [1301, 453] on icon at bounding box center [1295, 444] width 21 height 21
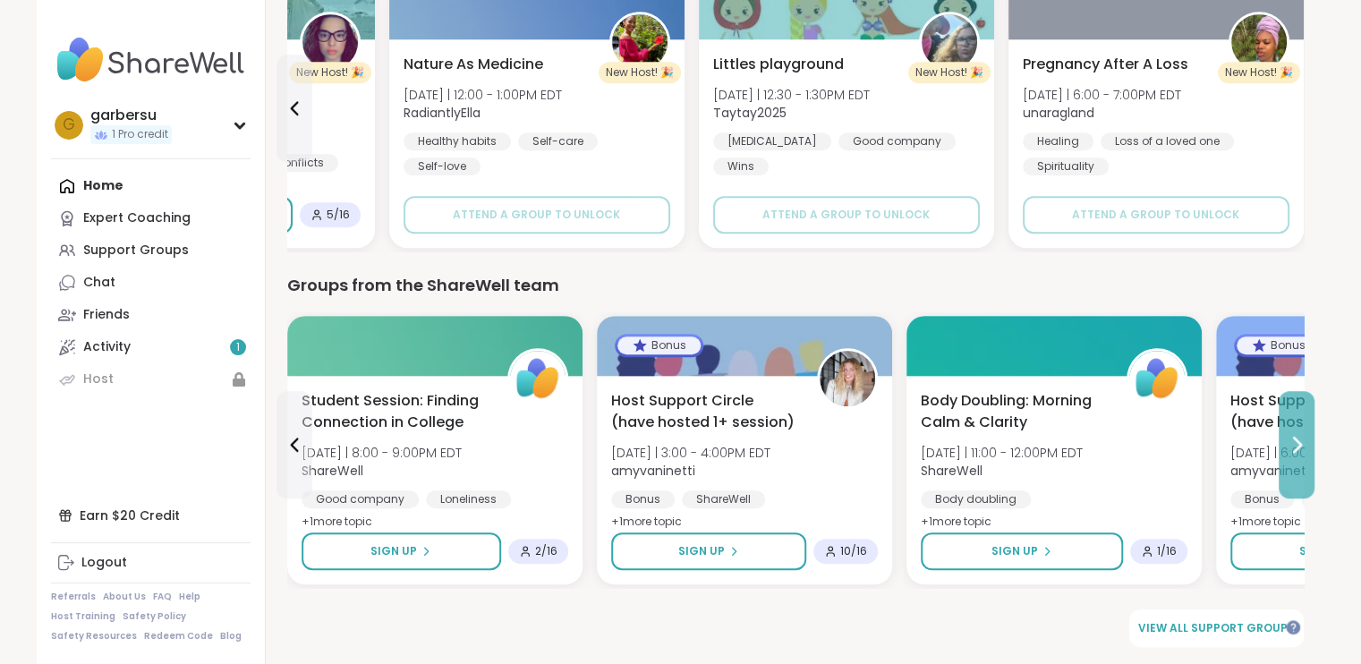
click at [1301, 453] on icon at bounding box center [1295, 444] width 21 height 21
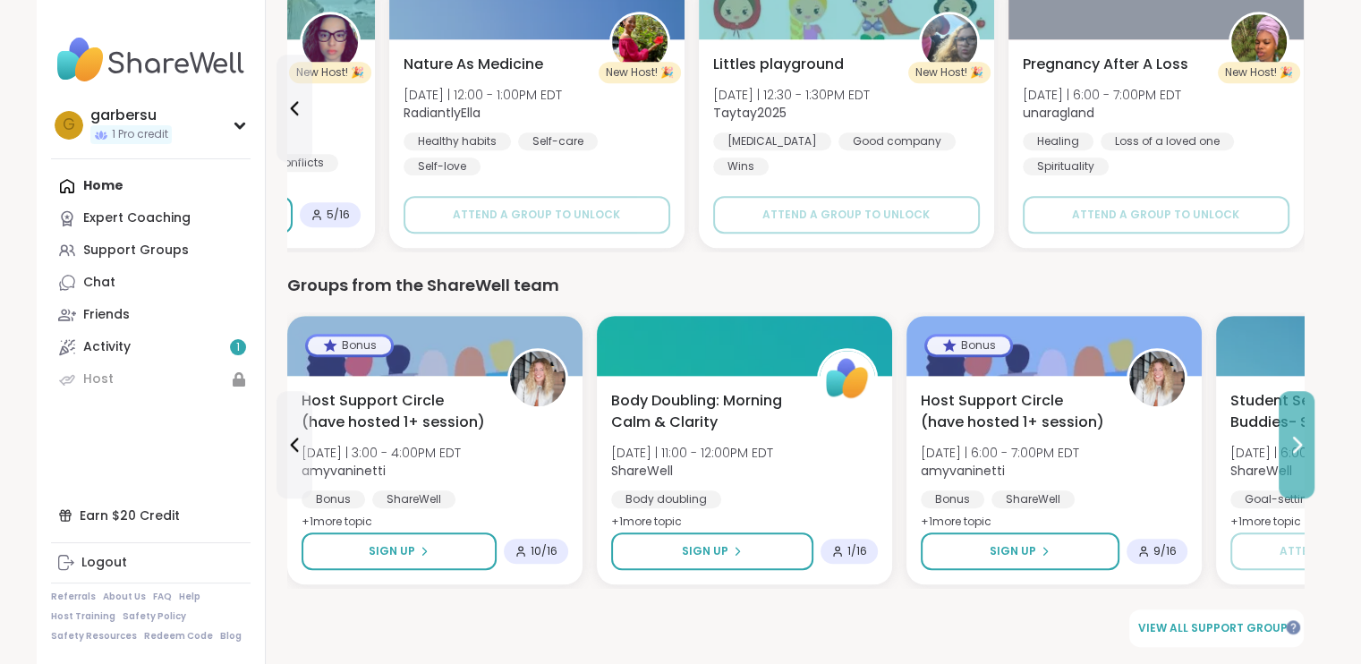
click at [1301, 453] on icon at bounding box center [1295, 444] width 21 height 21
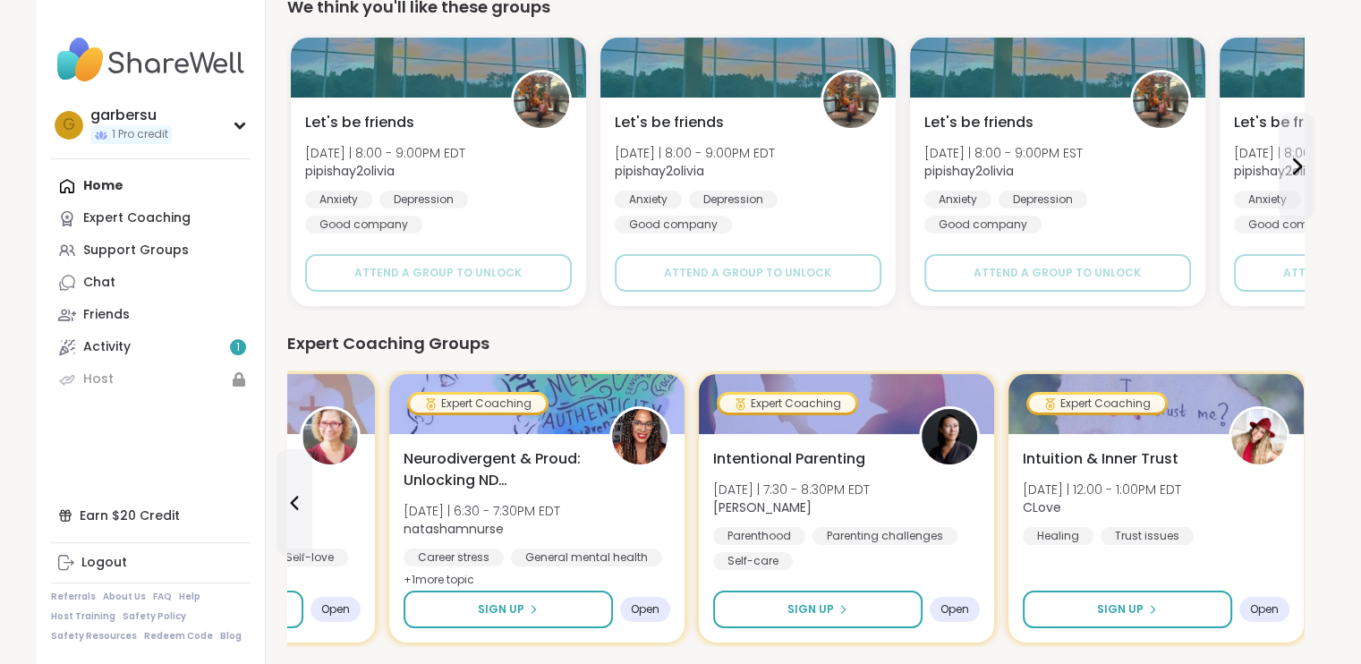
scroll to position [0, 0]
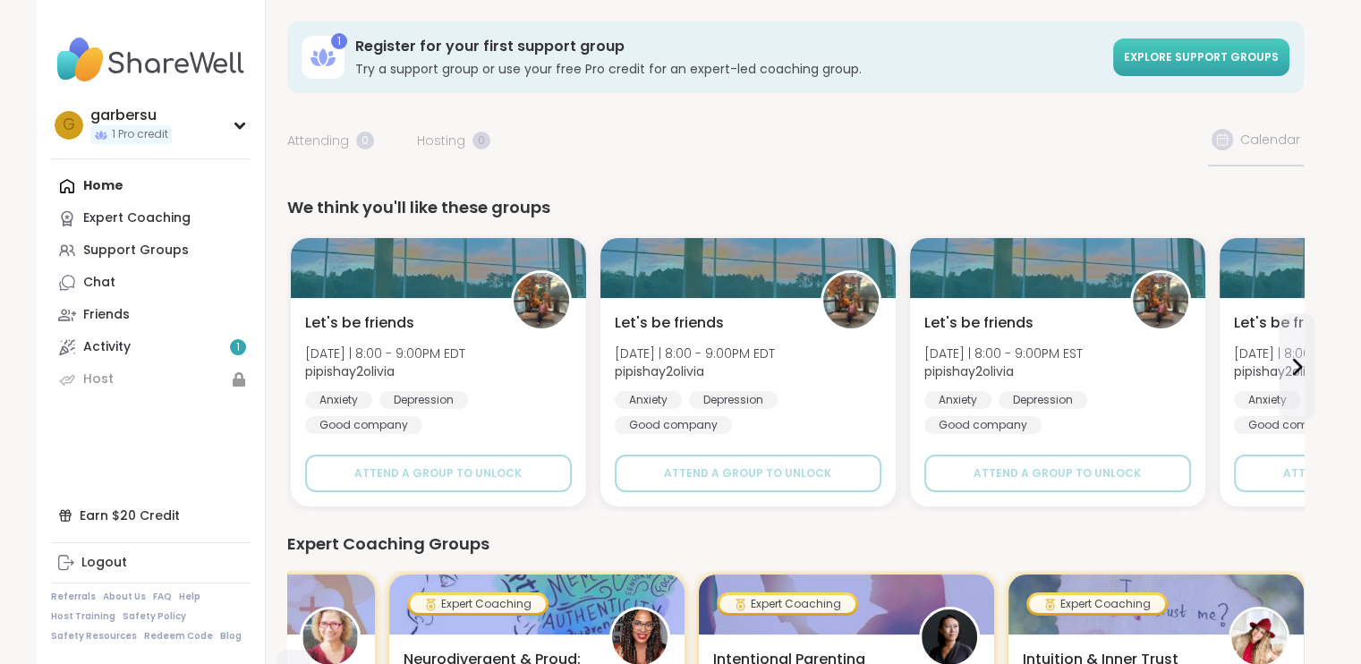
click at [1243, 64] on span "Explore support groups" at bounding box center [1201, 56] width 155 height 15
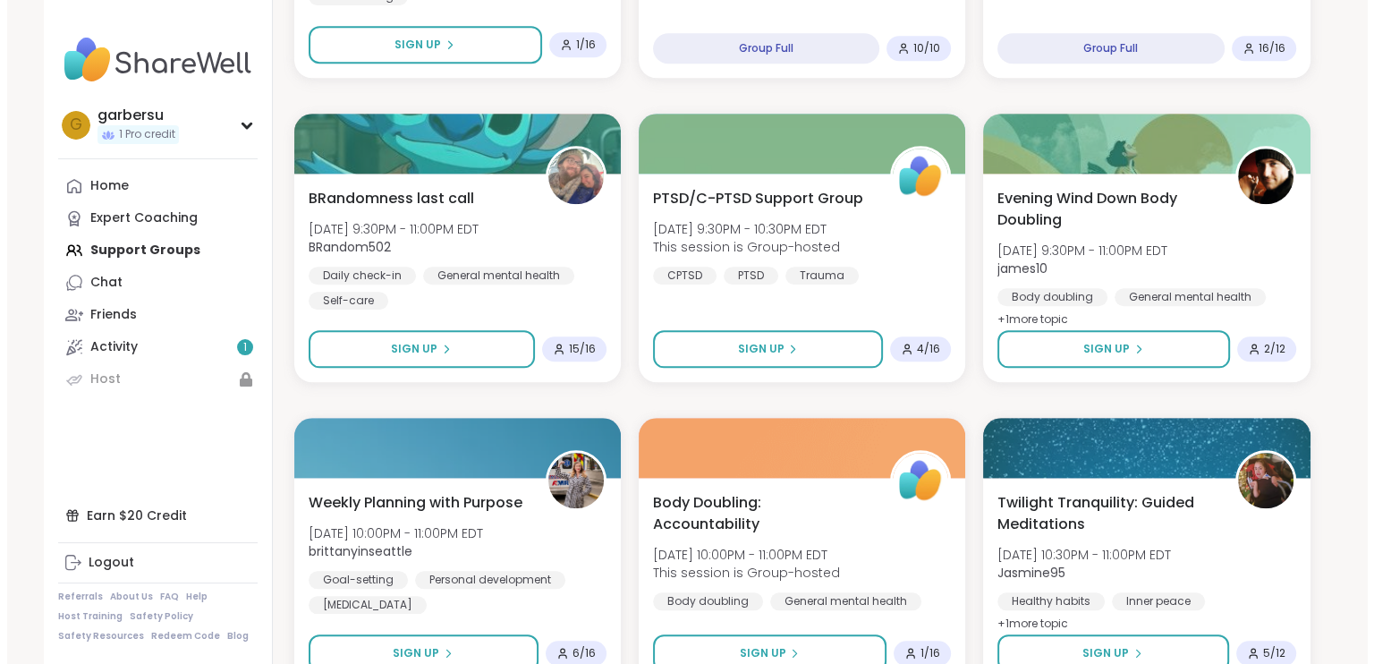
scroll to position [1700, 0]
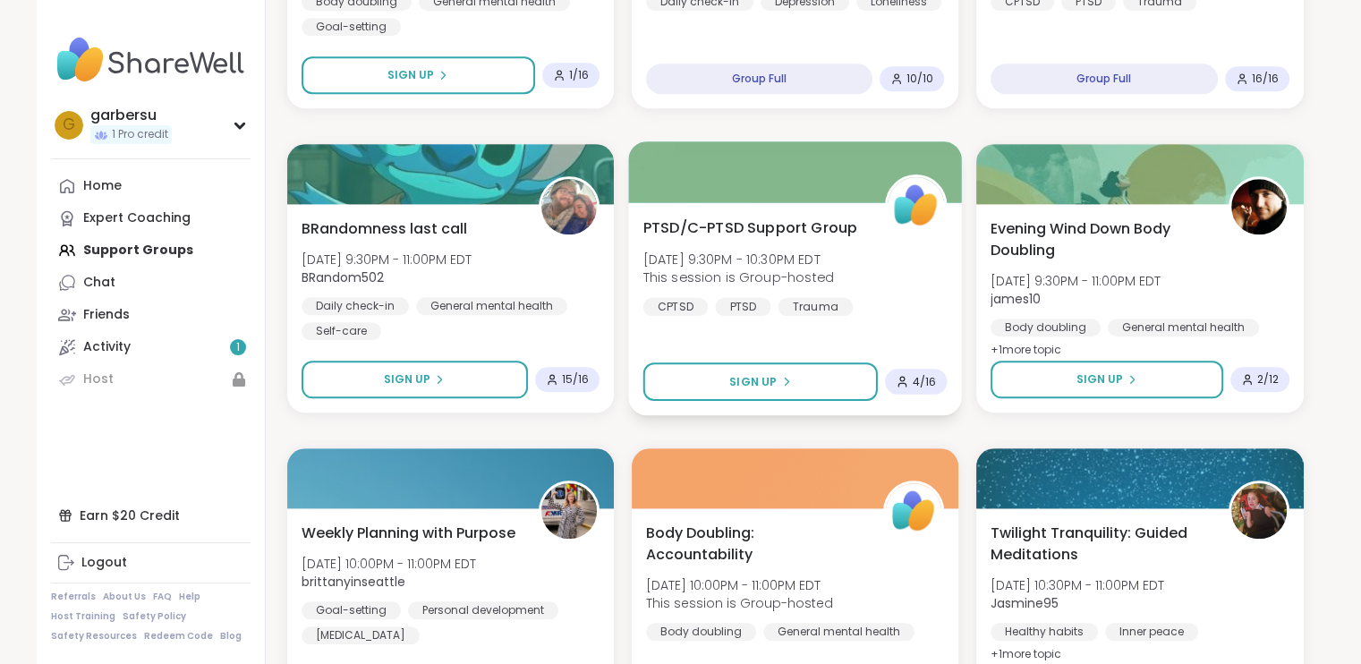
click at [749, 269] on span "This session is Group-hosted" at bounding box center [737, 277] width 191 height 18
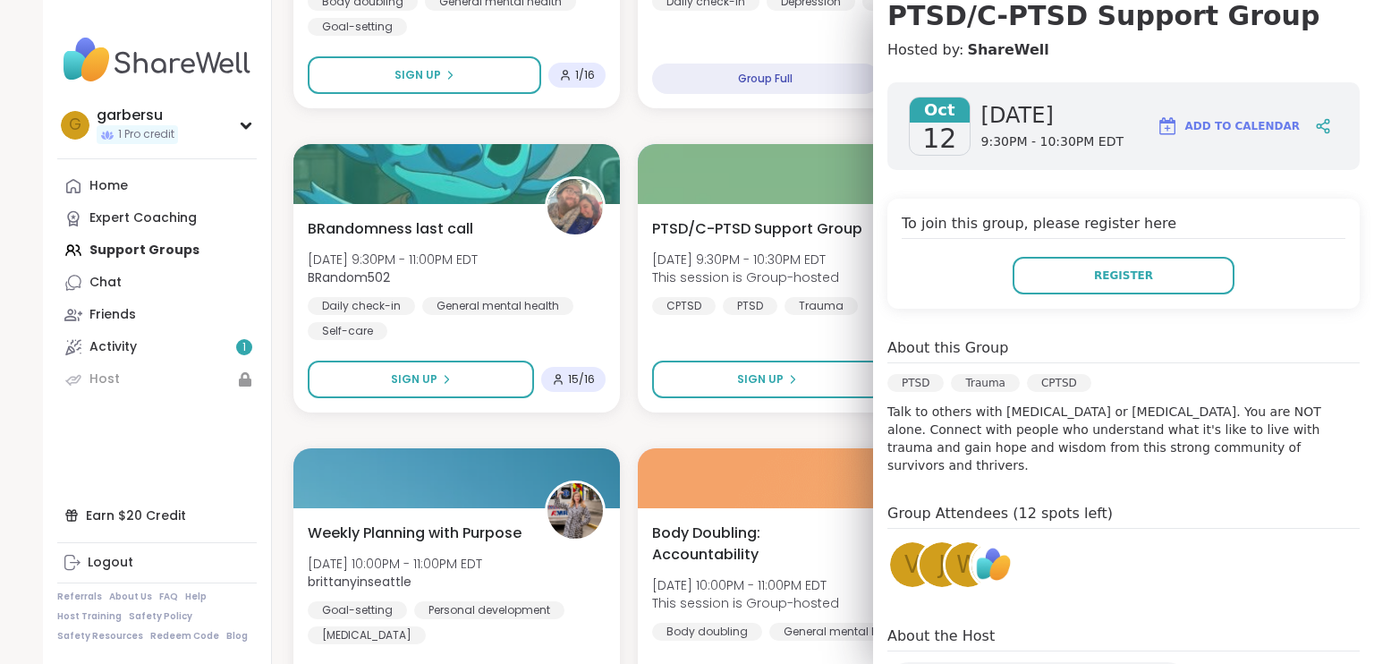
scroll to position [268, 0]
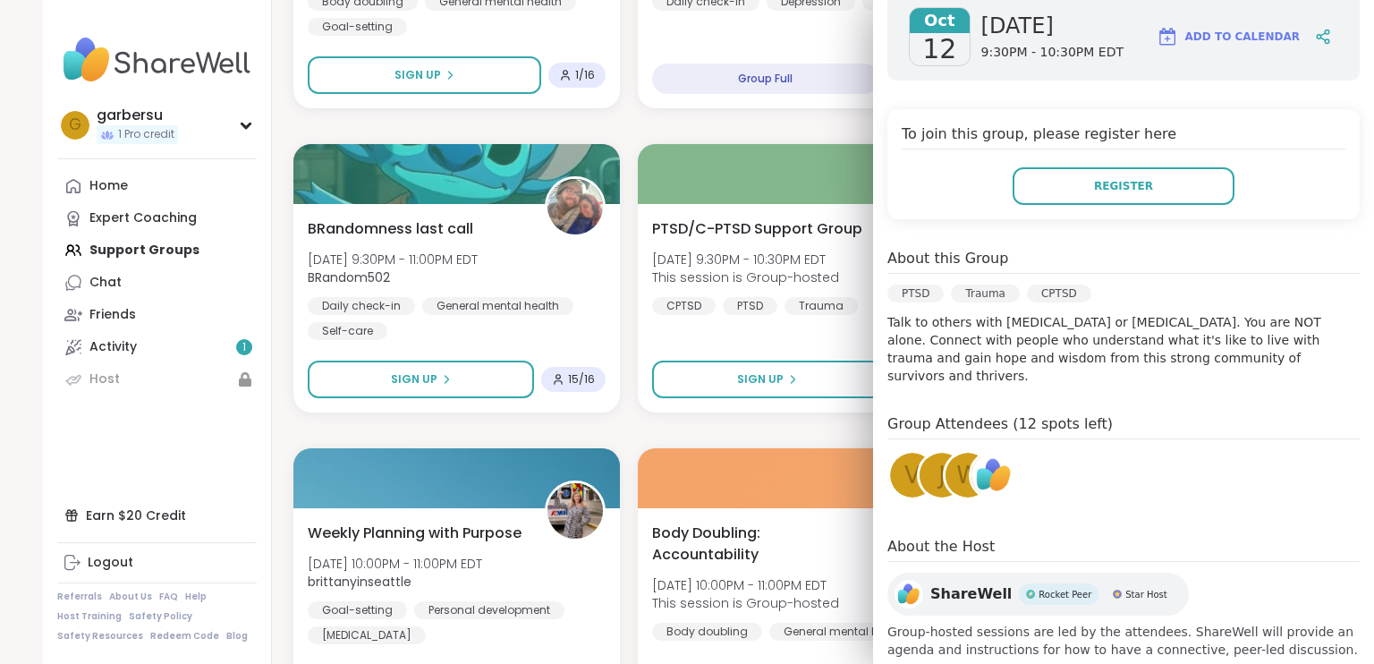
click at [956, 464] on span "w" at bounding box center [967, 475] width 23 height 35
click at [938, 471] on span "j" at bounding box center [941, 475] width 7 height 35
click at [890, 471] on div "V" at bounding box center [912, 475] width 45 height 45
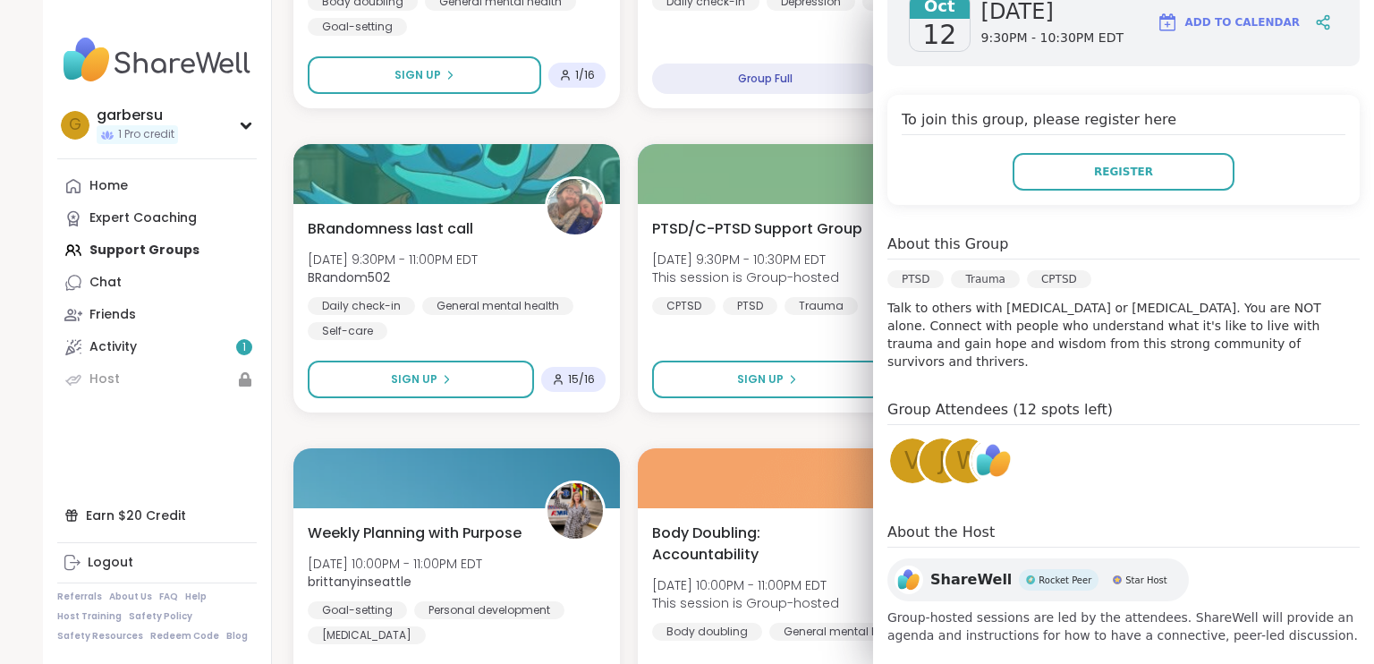
scroll to position [286, 0]
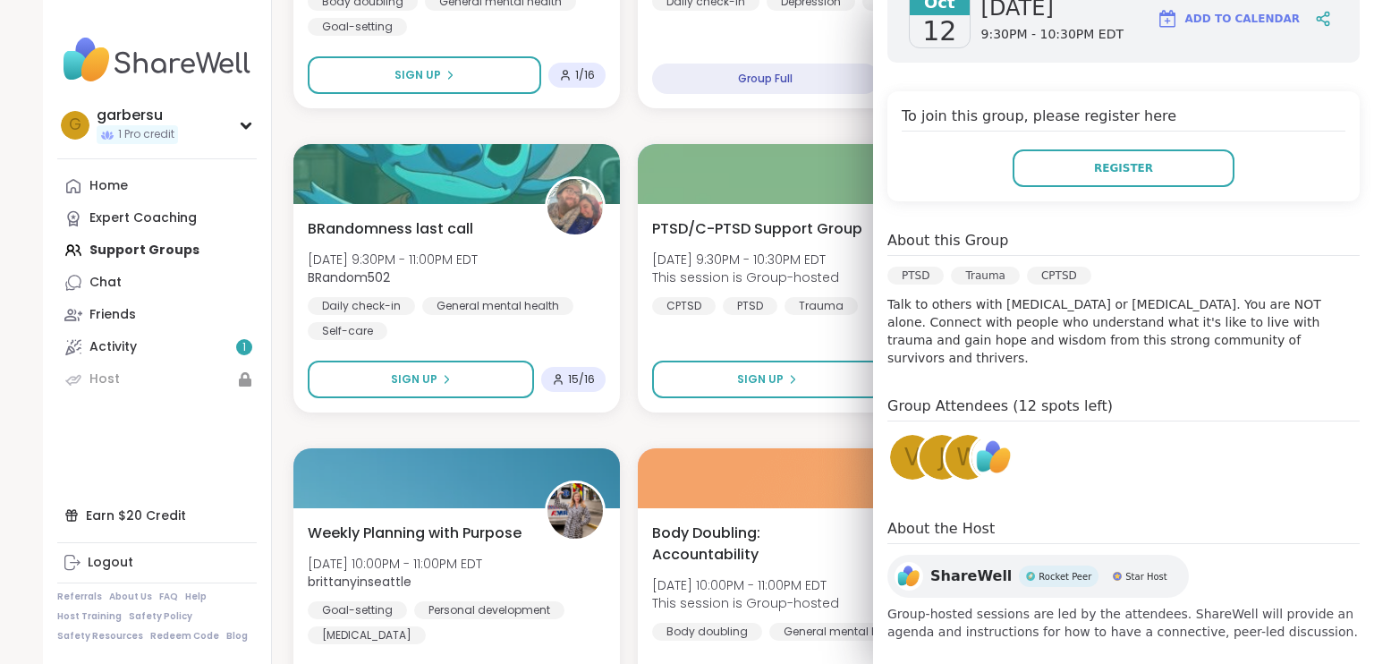
click at [980, 446] on img at bounding box center [993, 457] width 45 height 45
click at [938, 450] on span "j" at bounding box center [941, 457] width 7 height 35
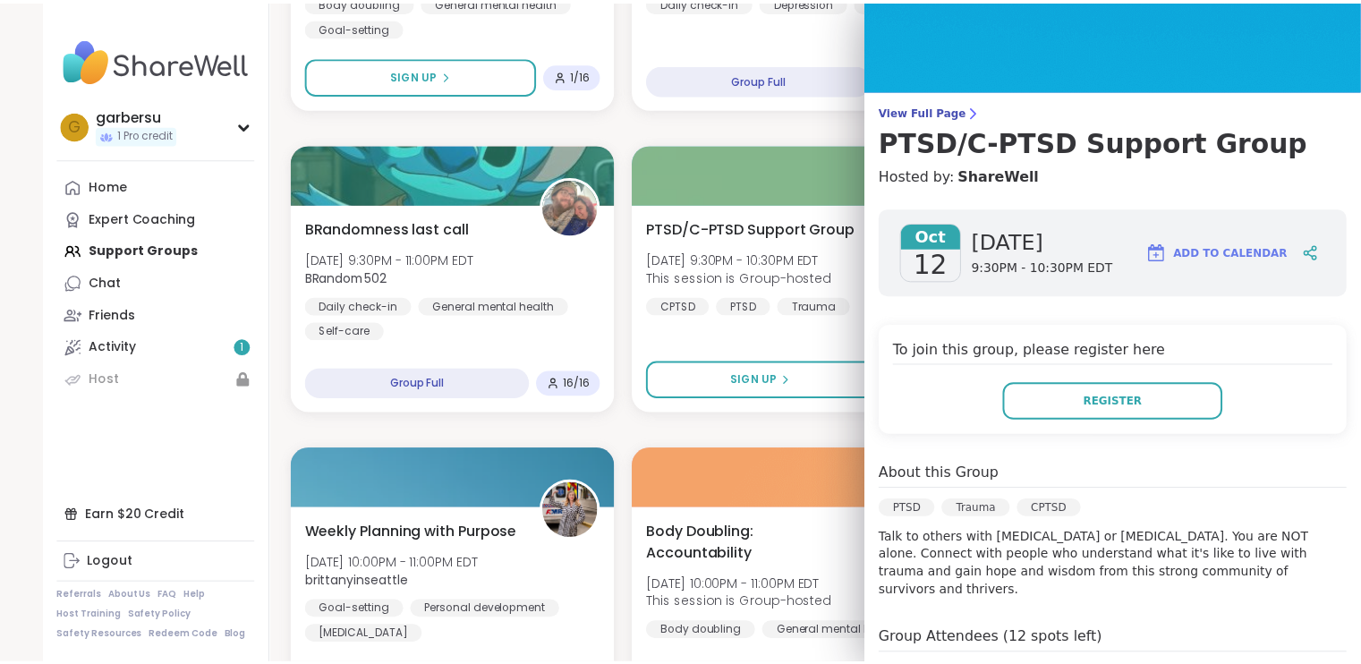
scroll to position [18, 0]
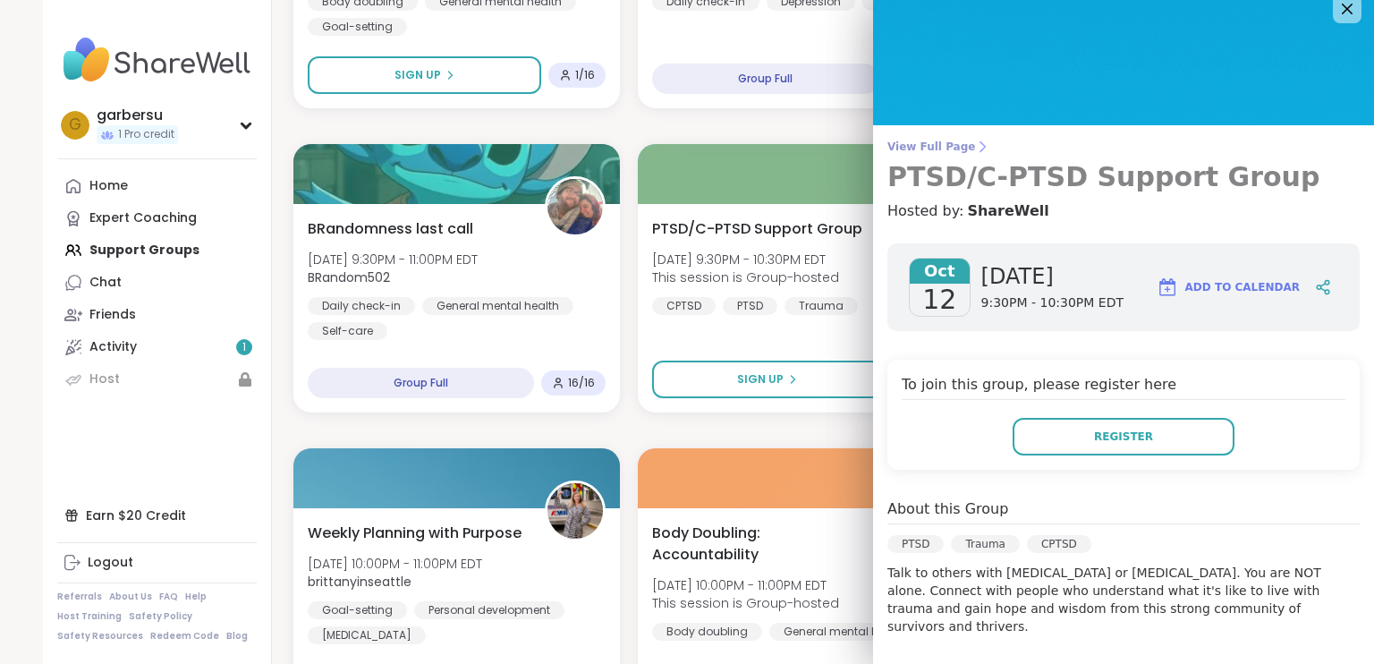
click at [937, 142] on span "View Full Page" at bounding box center [1123, 147] width 472 height 14
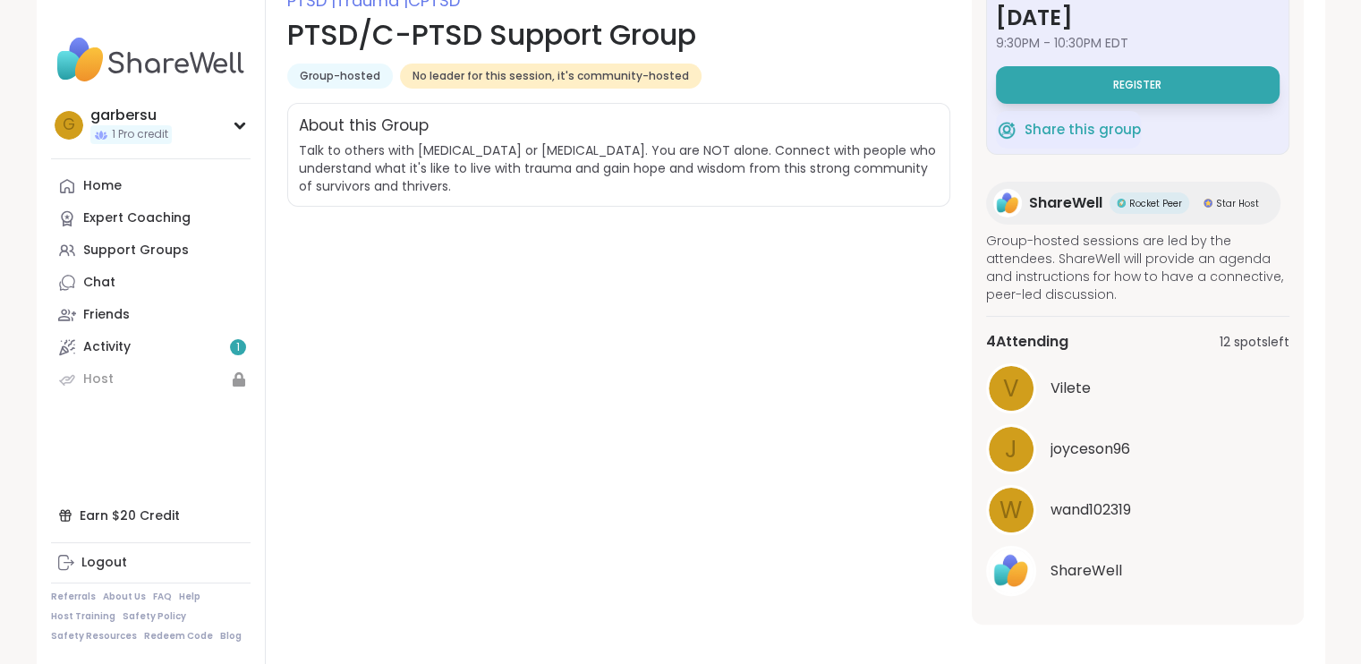
scroll to position [279, 0]
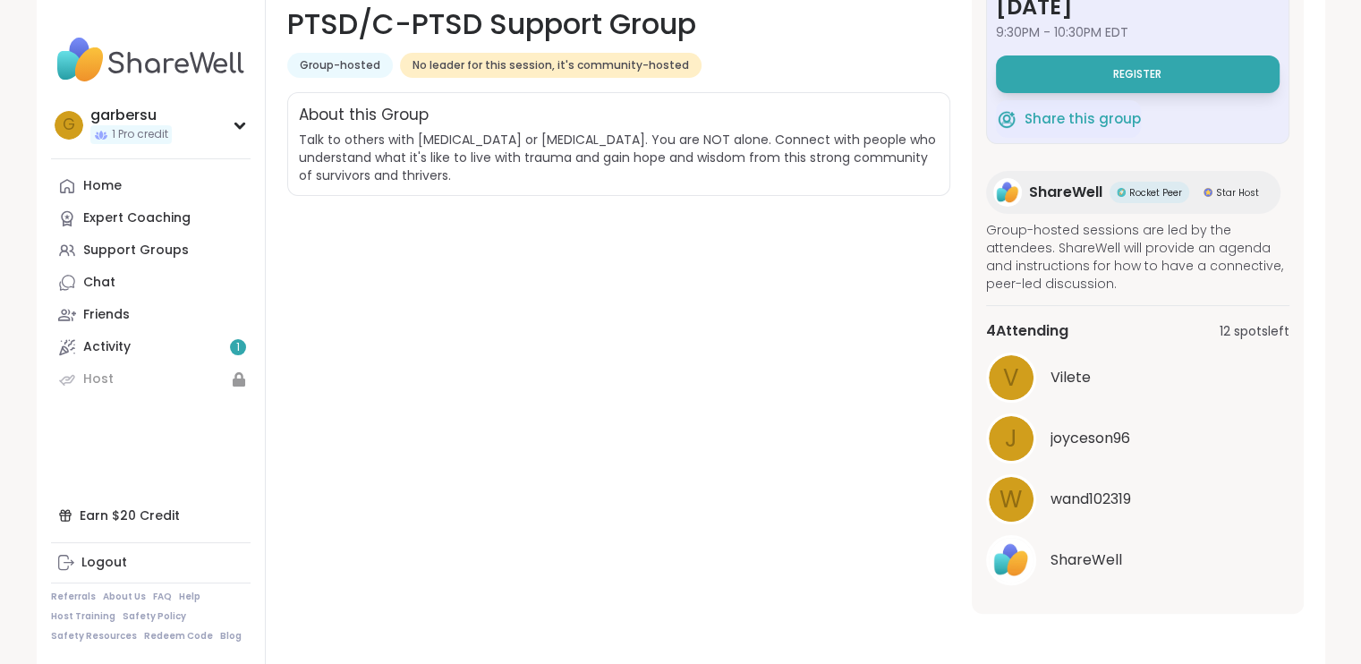
click at [1088, 492] on span "wand102319" at bounding box center [1090, 498] width 81 height 21
click at [1063, 369] on span "Vilete" at bounding box center [1070, 377] width 40 height 21
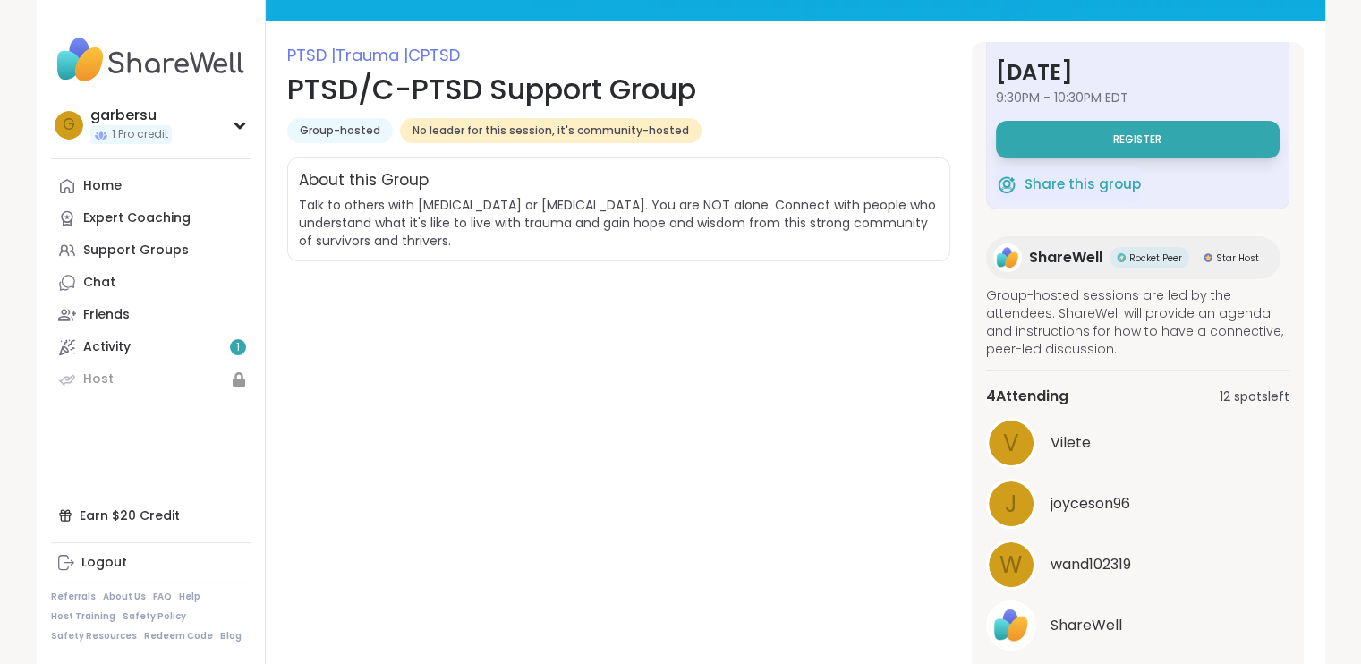
scroll to position [100, 0]
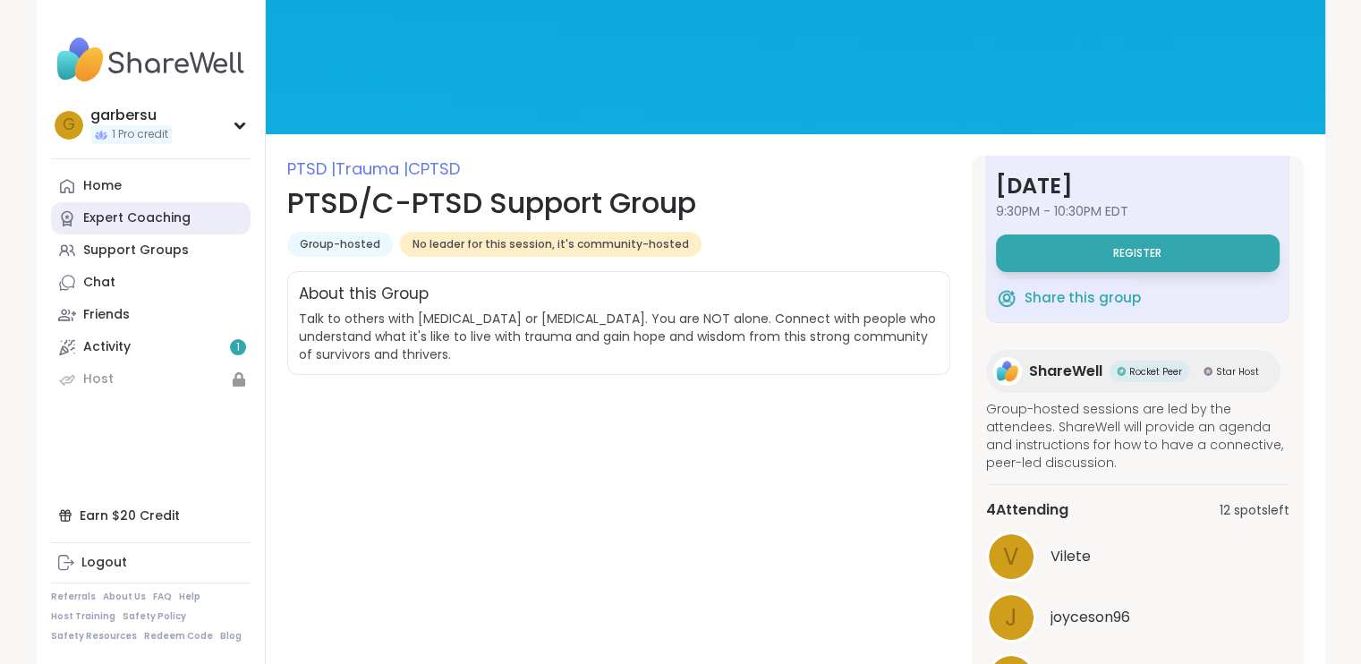
click at [113, 222] on div "Expert Coaching" at bounding box center [136, 218] width 107 height 18
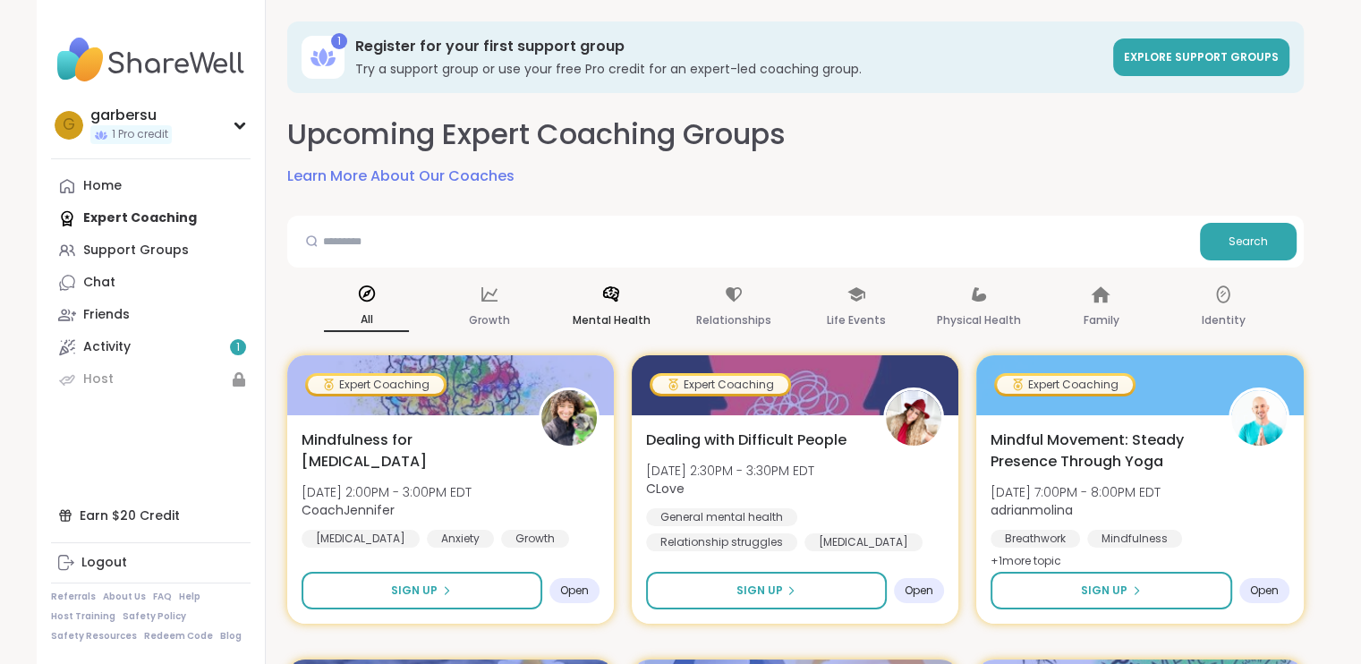
click at [623, 310] on p "Mental Health" at bounding box center [612, 320] width 78 height 21
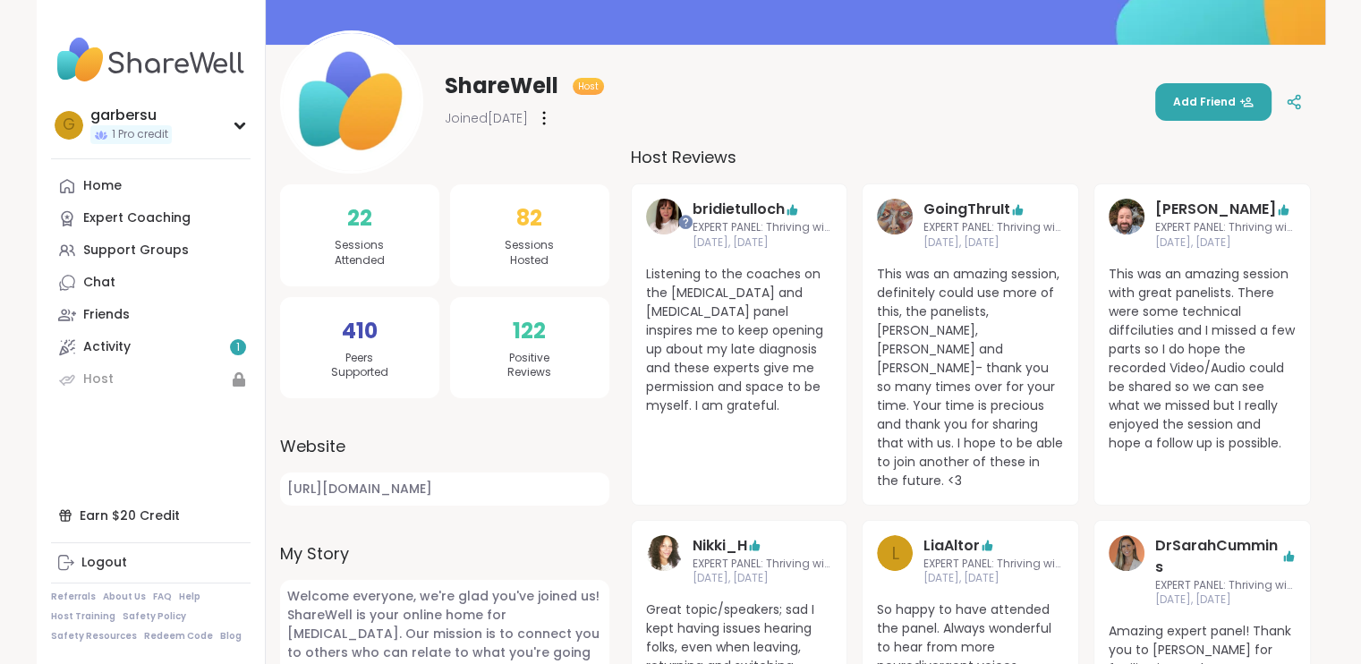
scroll to position [268, 0]
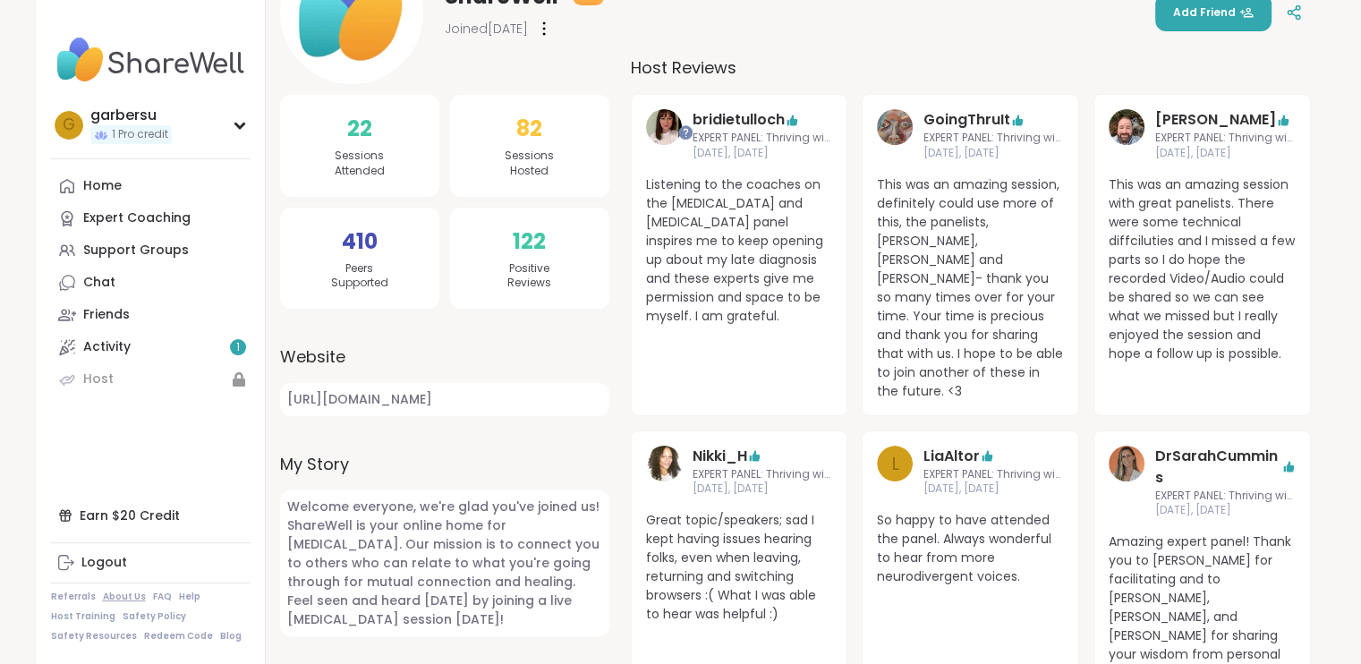
click at [115, 599] on link "About Us" at bounding box center [124, 596] width 43 height 13
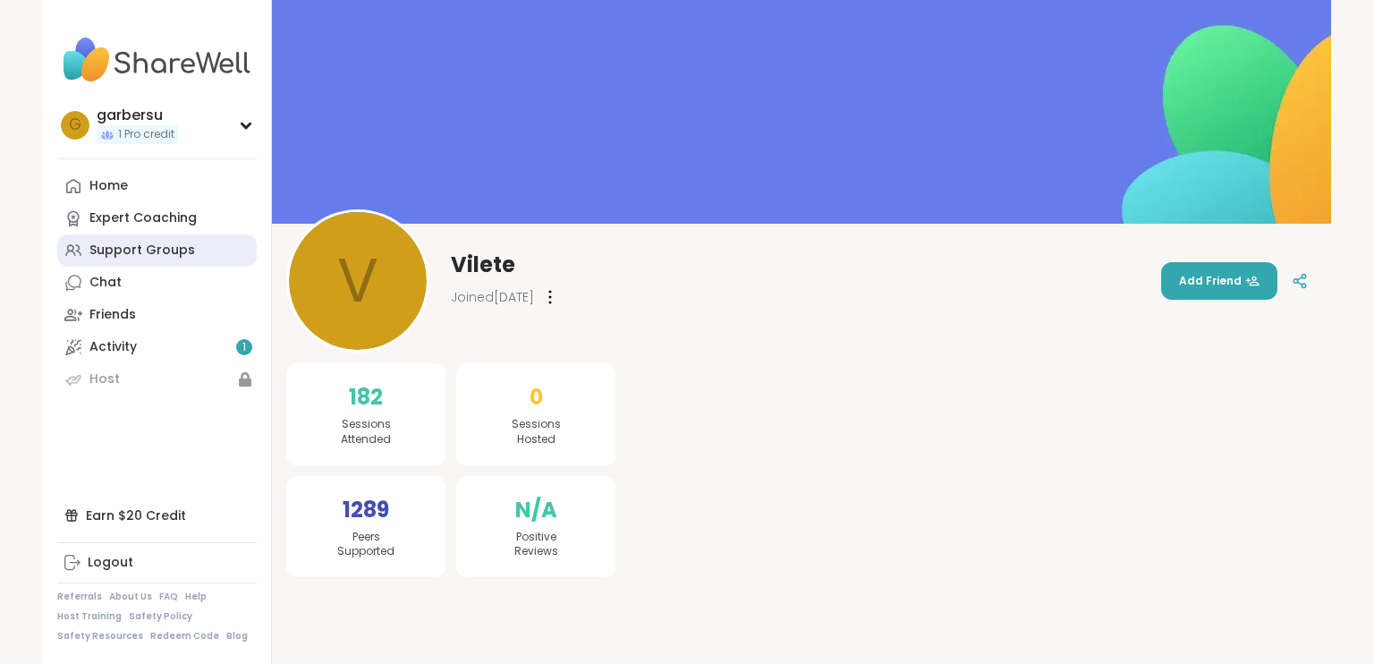
click at [154, 264] on link "Support Groups" at bounding box center [156, 250] width 199 height 32
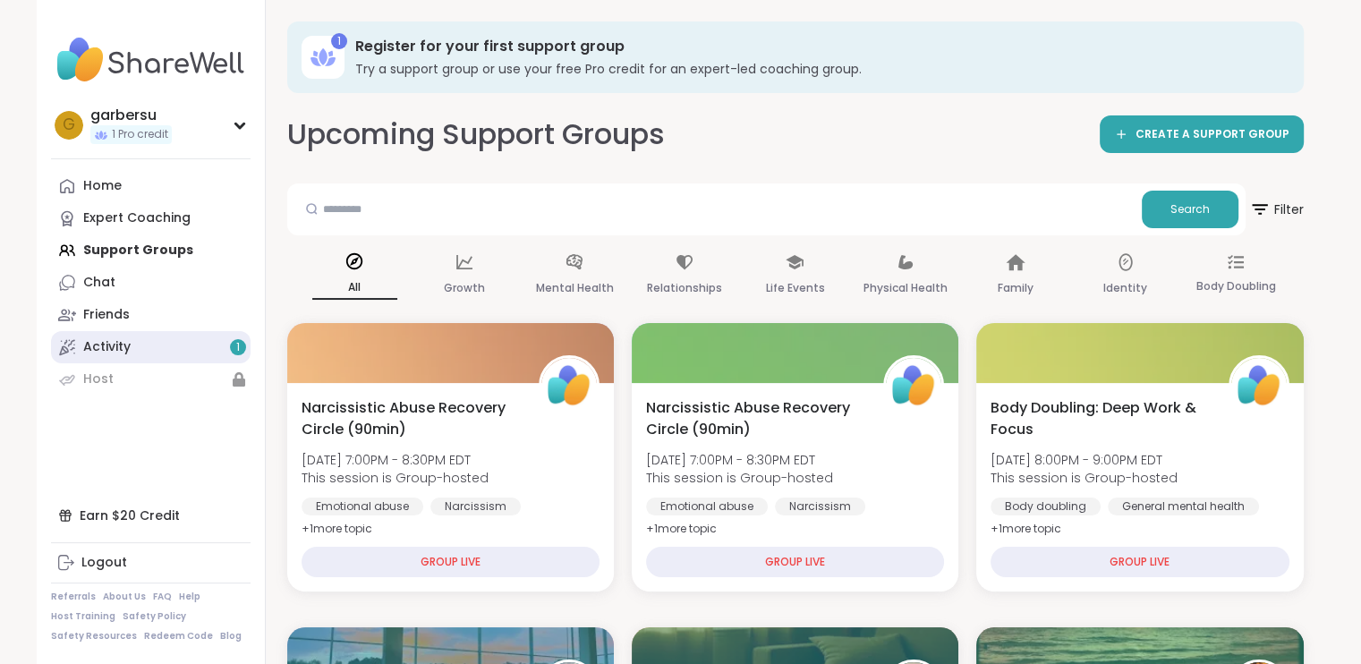
scroll to position [89, 0]
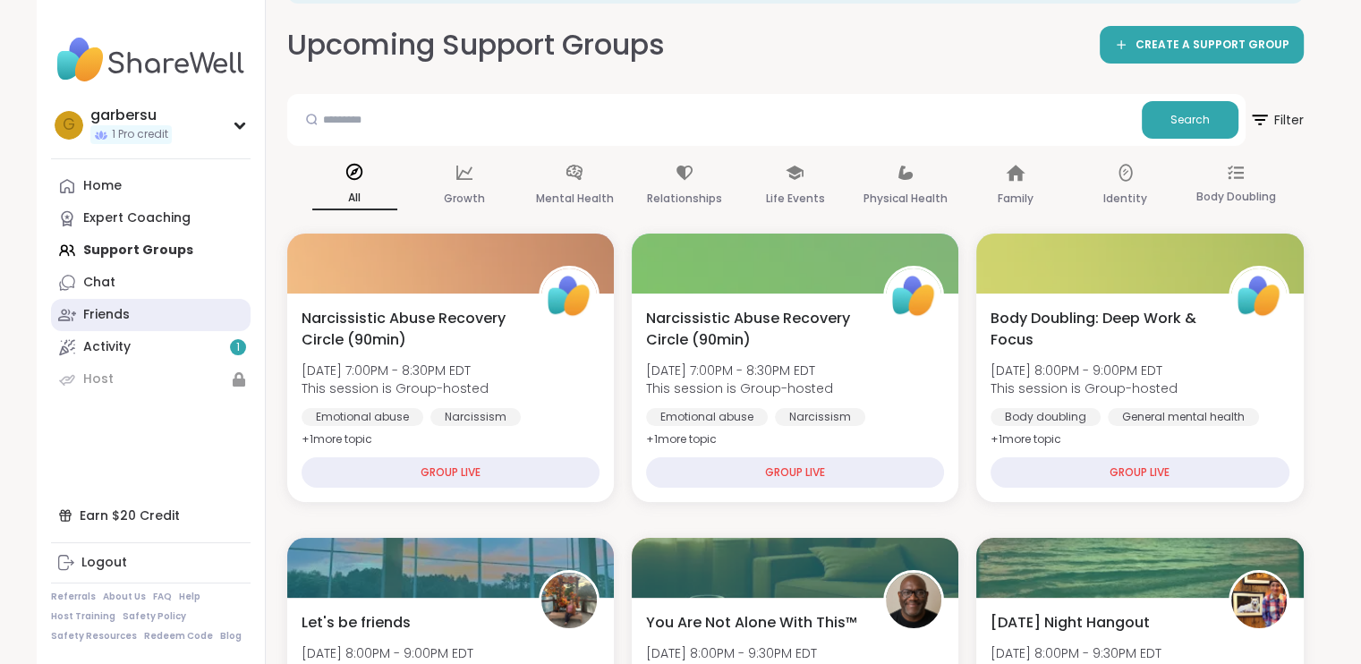
click at [117, 318] on div "Friends" at bounding box center [106, 315] width 47 height 18
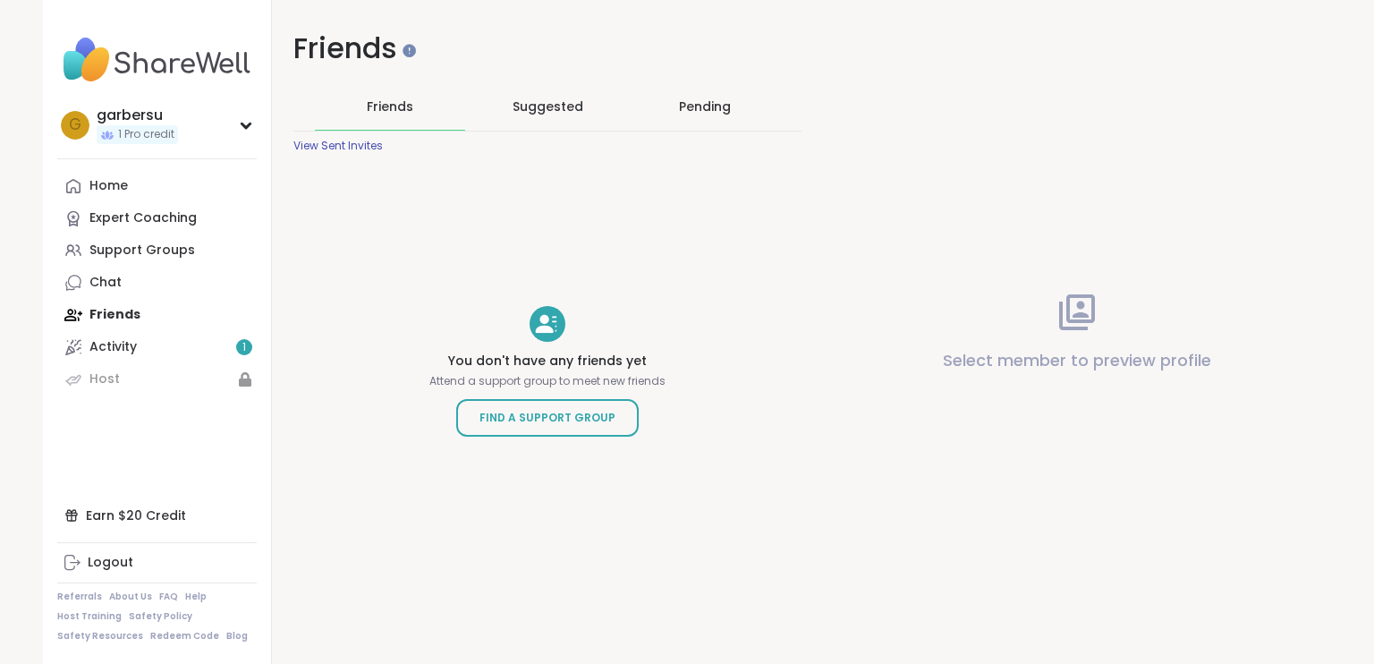
click at [551, 105] on span "Suggested" at bounding box center [548, 107] width 71 height 18
click at [369, 110] on span "Friends" at bounding box center [390, 107] width 47 height 18
click at [128, 352] on div "Activity 1" at bounding box center [112, 347] width 47 height 18
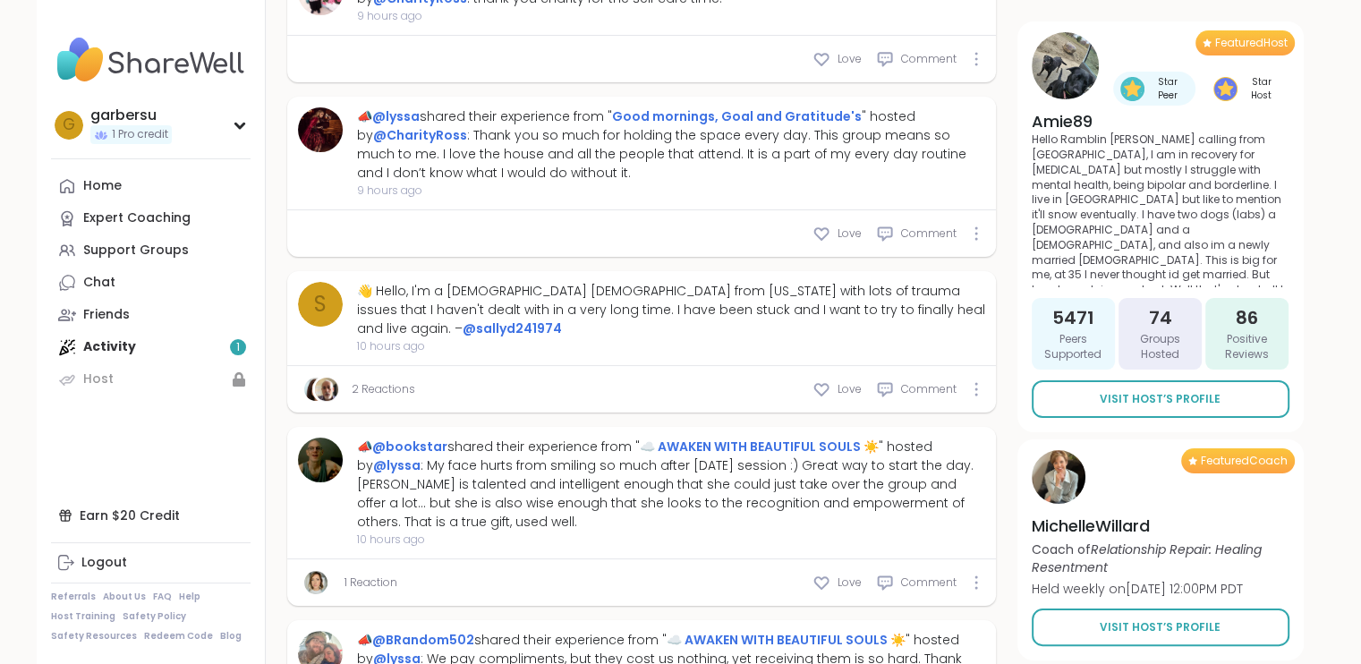
scroll to position [7053, 0]
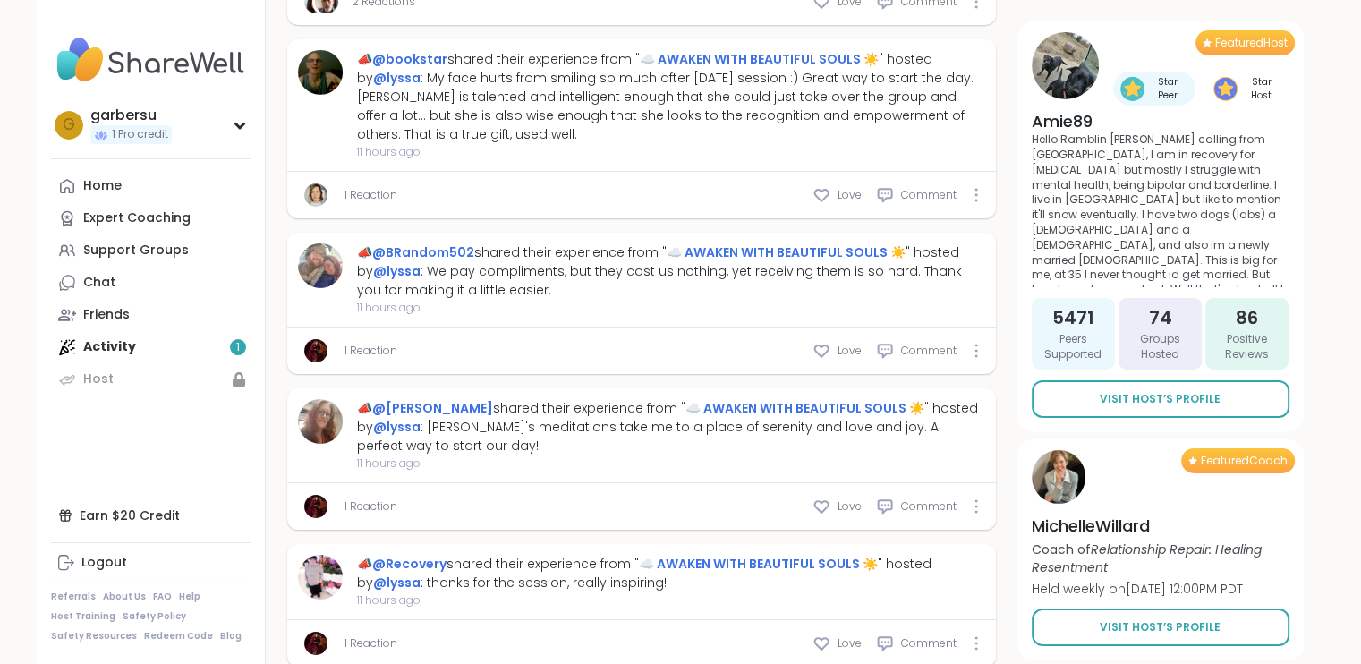
type textarea "*"
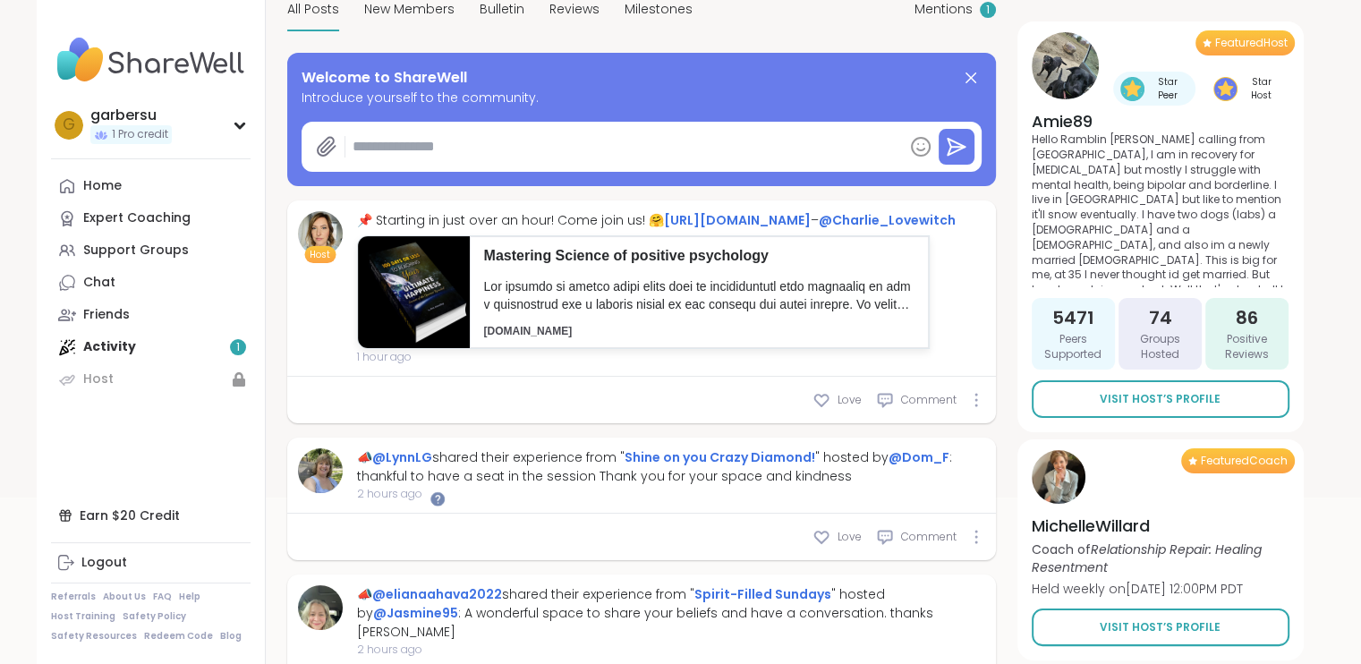
scroll to position [0, 0]
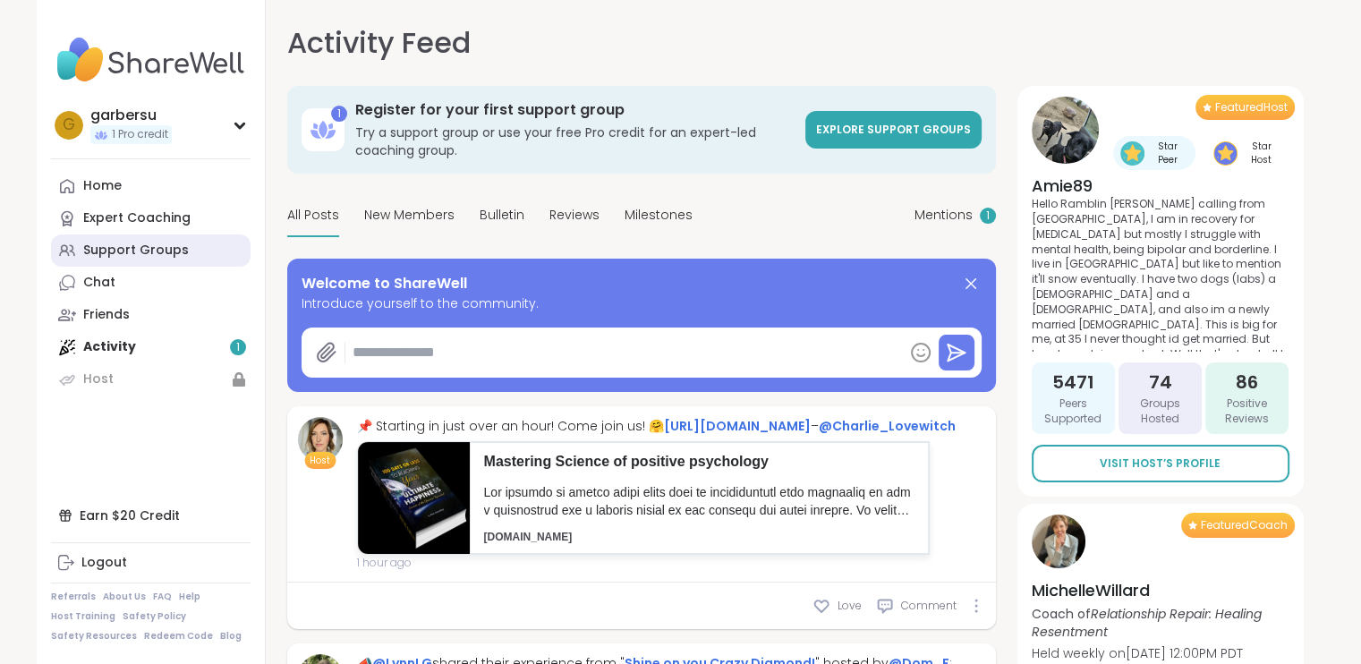
click at [115, 254] on div "Support Groups" at bounding box center [136, 251] width 106 height 18
